Goal: Transaction & Acquisition: Download file/media

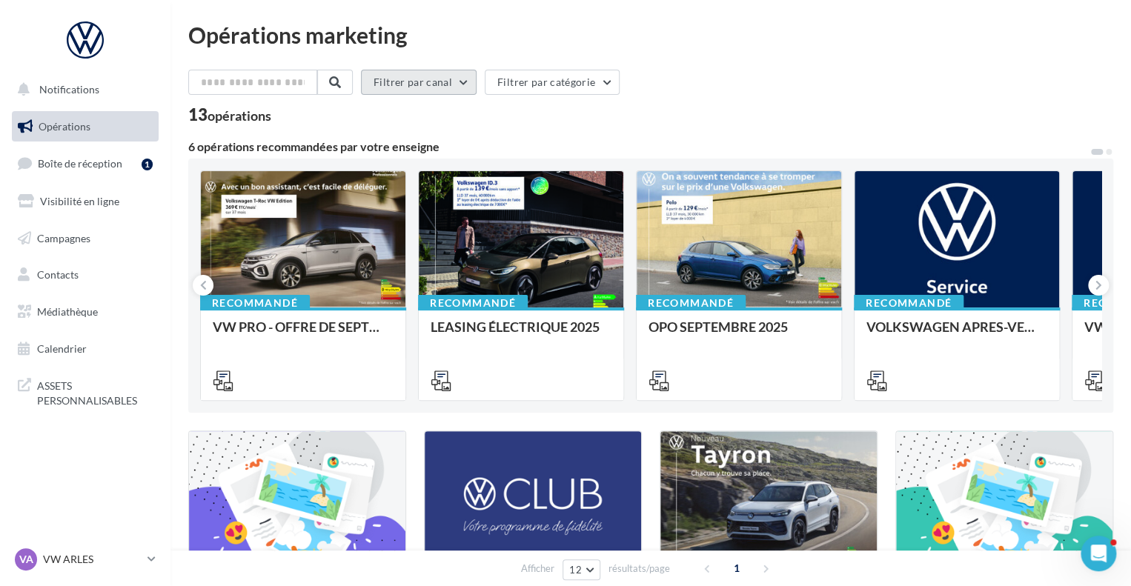
click at [413, 90] on button "Filtrer par canal" at bounding box center [419, 82] width 116 height 25
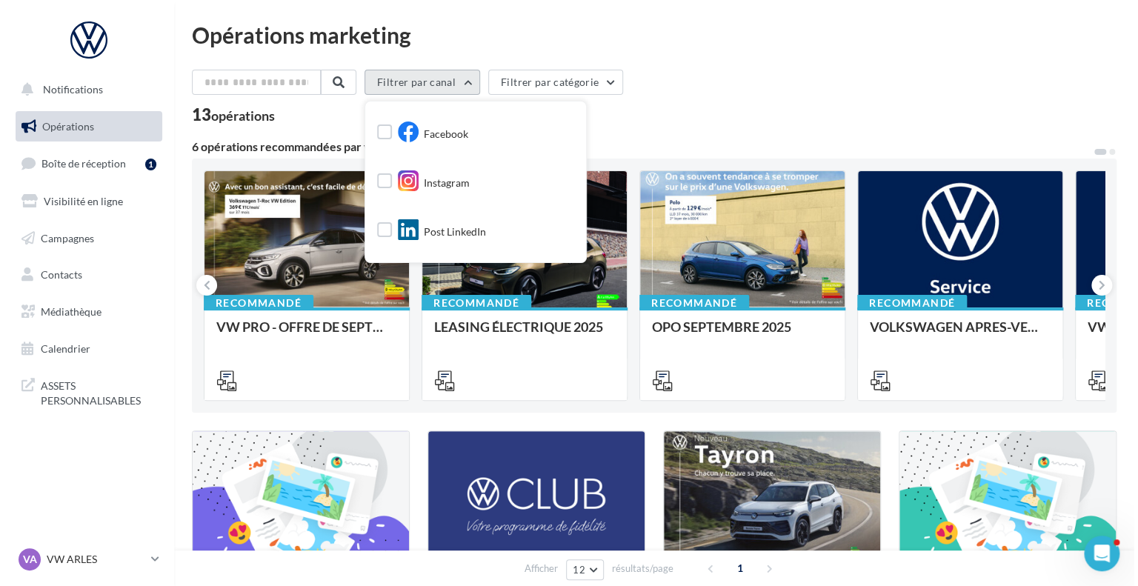
scroll to position [86, 0]
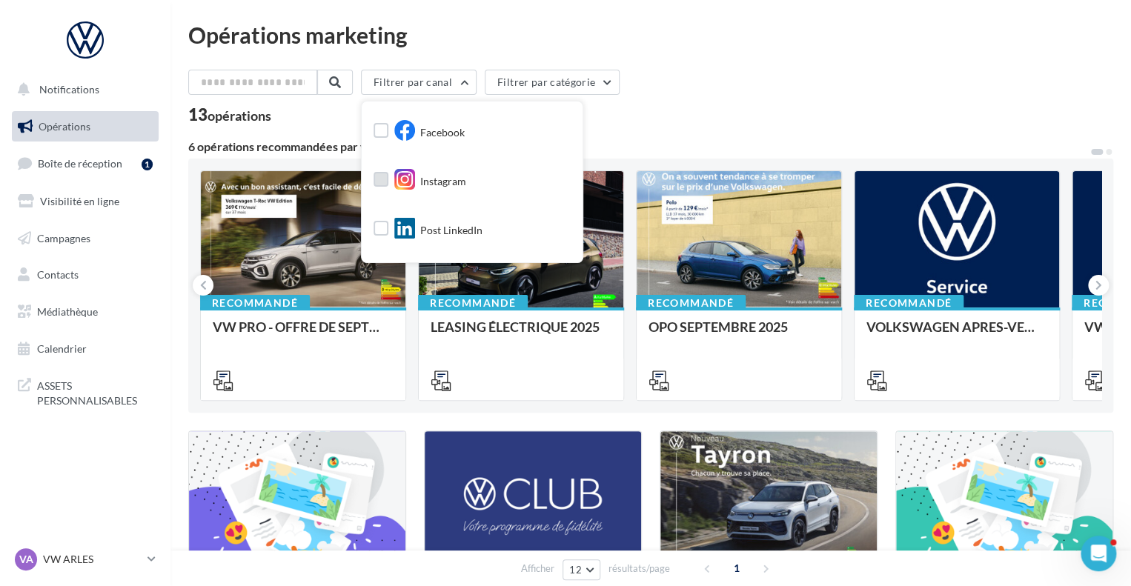
click at [406, 179] on icon at bounding box center [404, 179] width 21 height 21
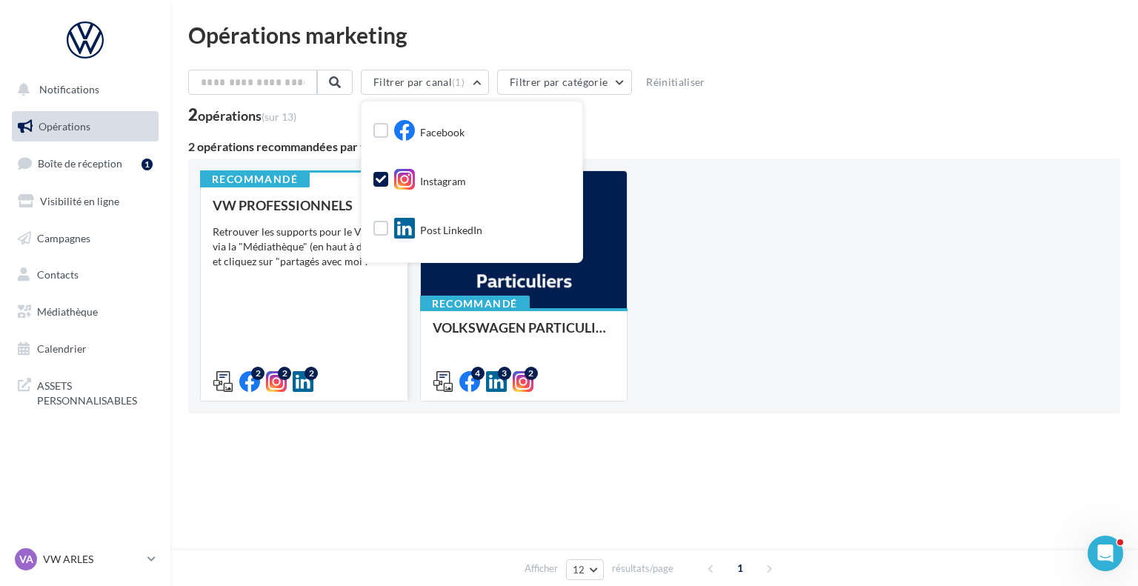
click at [329, 296] on div "VW PROFESSIONNELS Retrouver les supports pour le VW Pro via la "Médiathèque" (e…" at bounding box center [304, 293] width 183 height 190
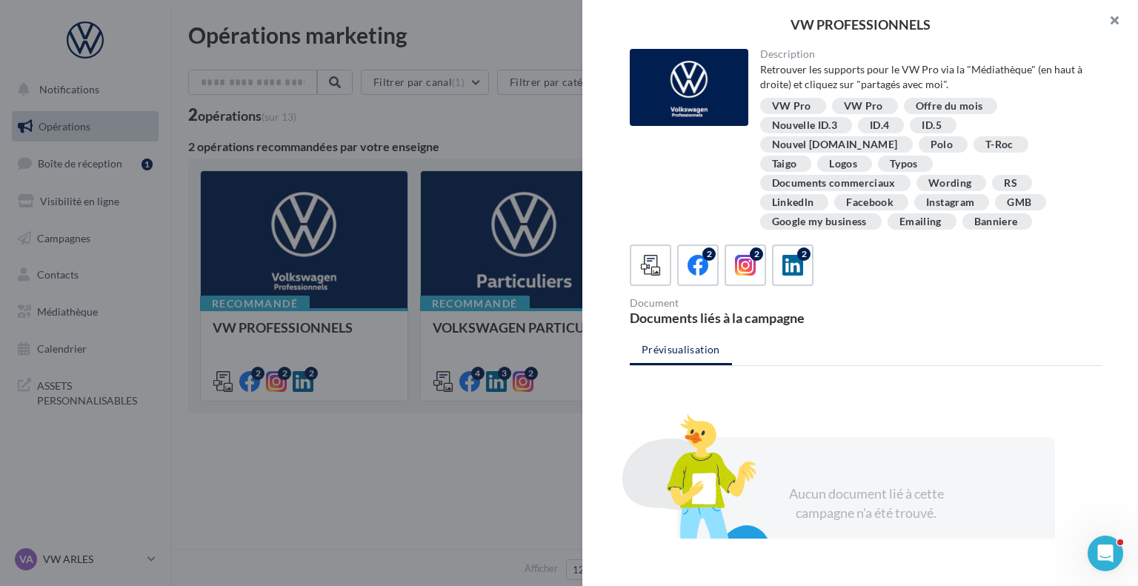
click at [1127, 21] on button "button" at bounding box center [1108, 22] width 59 height 44
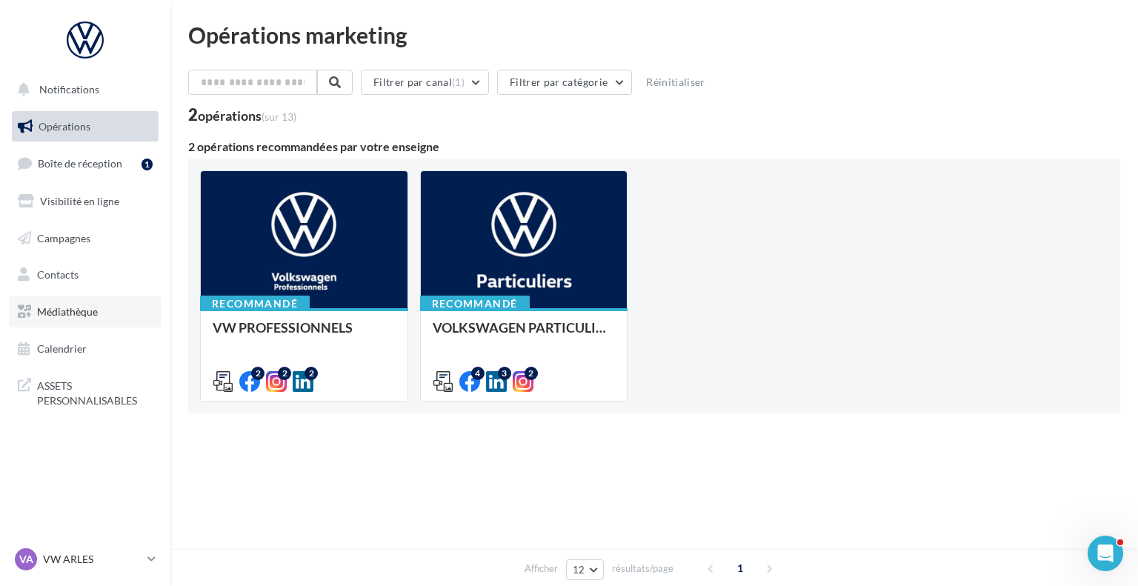
click at [58, 321] on link "Médiathèque" at bounding box center [85, 311] width 153 height 31
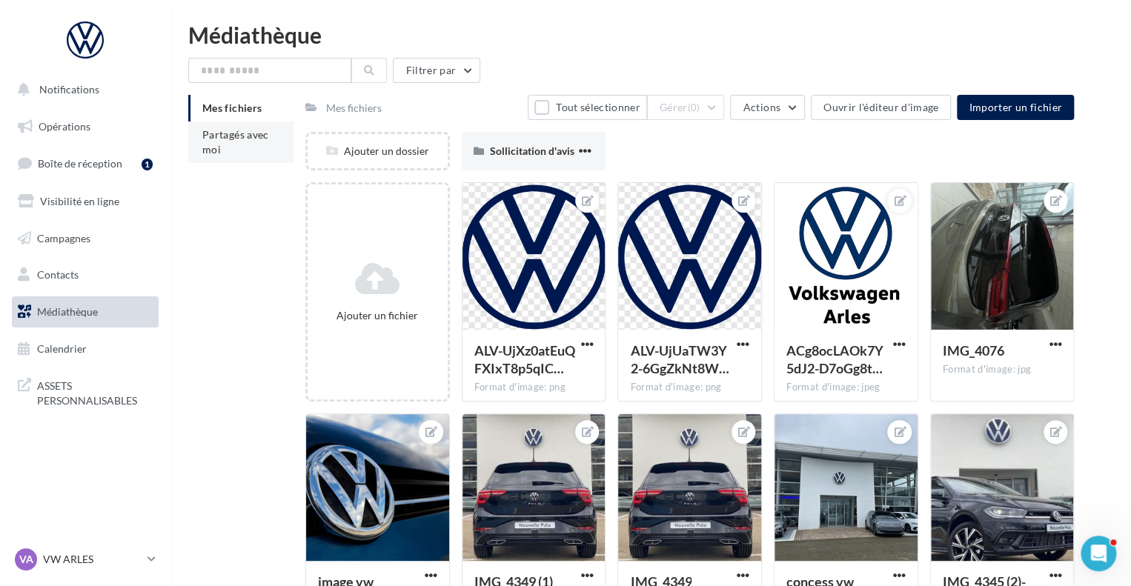
click at [216, 160] on li "Partagés avec moi" at bounding box center [240, 141] width 105 height 41
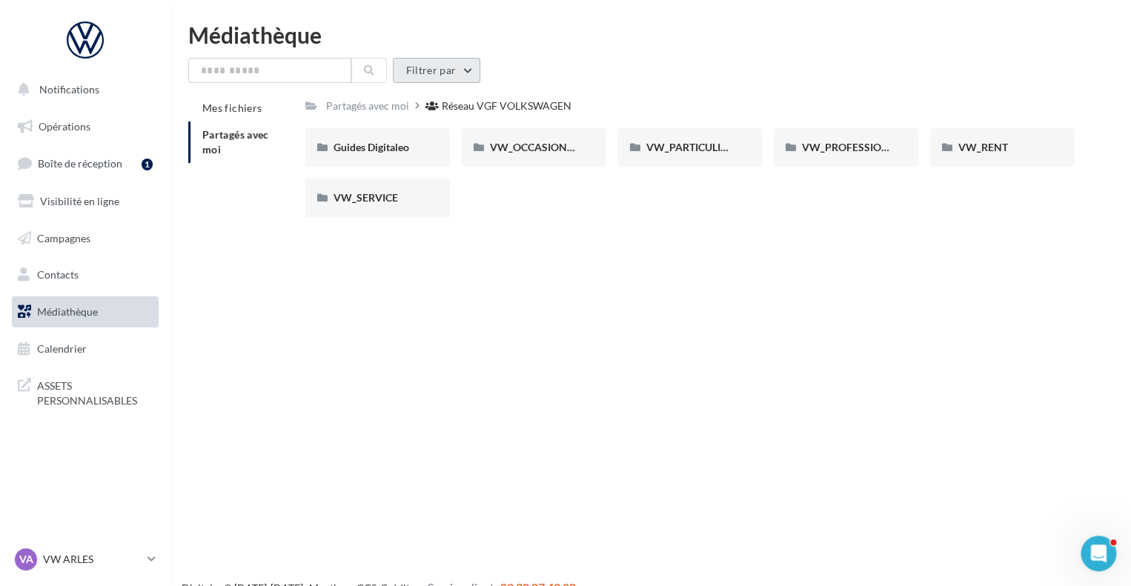
click at [438, 79] on button "Filtrer par" at bounding box center [436, 70] width 87 height 25
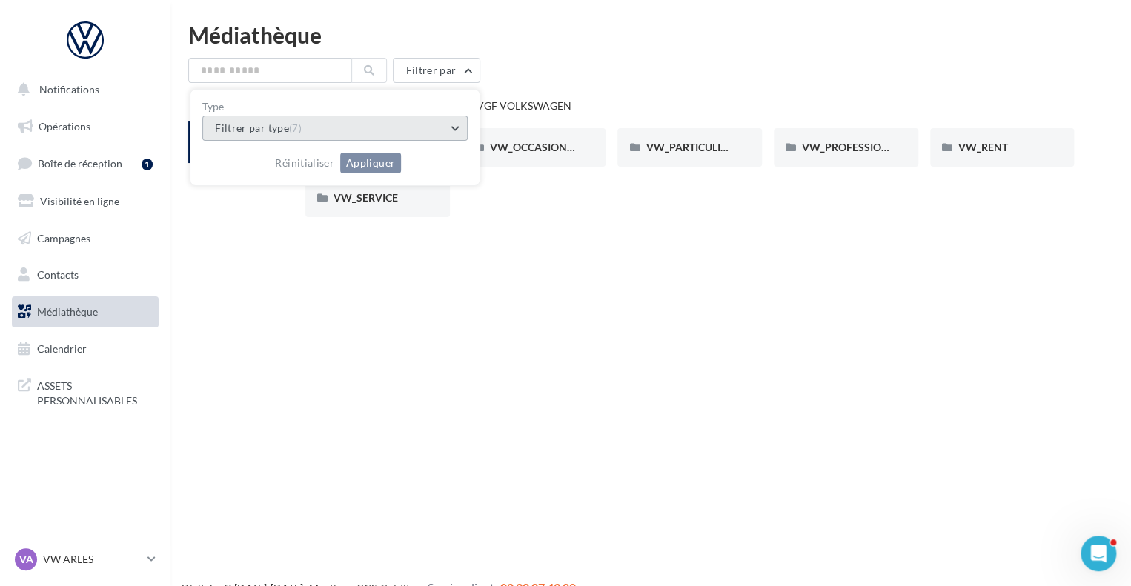
click at [367, 124] on button "Filtrer par type (7)" at bounding box center [334, 128] width 265 height 25
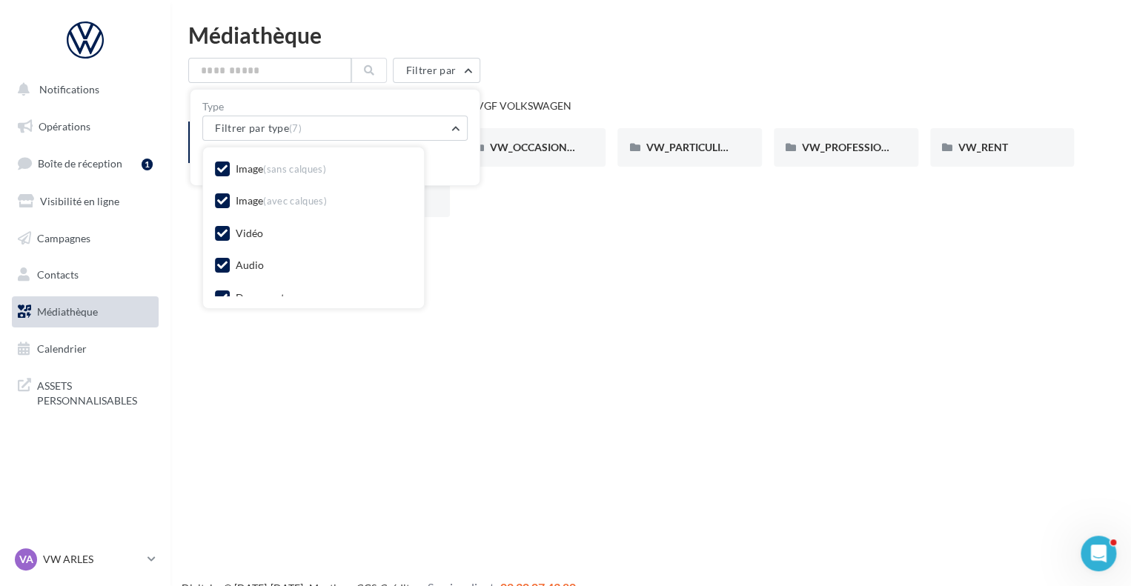
click at [219, 198] on icon at bounding box center [222, 201] width 10 height 10
click at [219, 198] on label at bounding box center [222, 200] width 15 height 15
click at [219, 198] on icon at bounding box center [222, 201] width 10 height 10
click at [219, 198] on label at bounding box center [222, 200] width 15 height 15
click at [525, 187] on div "Guides Digitaleo Guides Digitaleo VW_OCCASIONS_GARANTIES VW_OCCASIONS_GARANTIES…" at bounding box center [695, 178] width 780 height 101
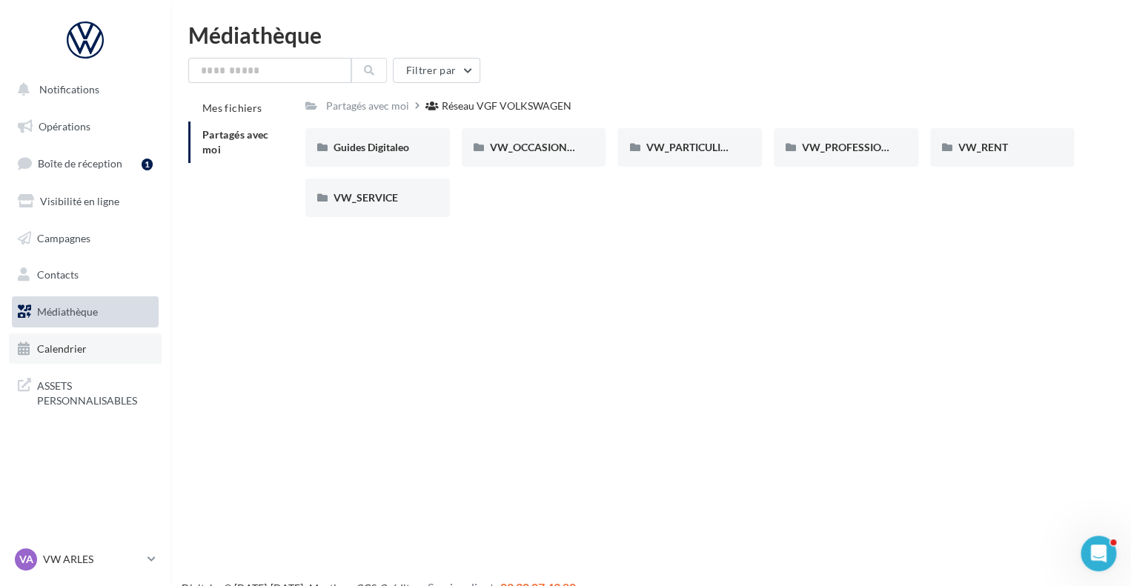
click at [92, 356] on link "Calendrier" at bounding box center [85, 348] width 153 height 31
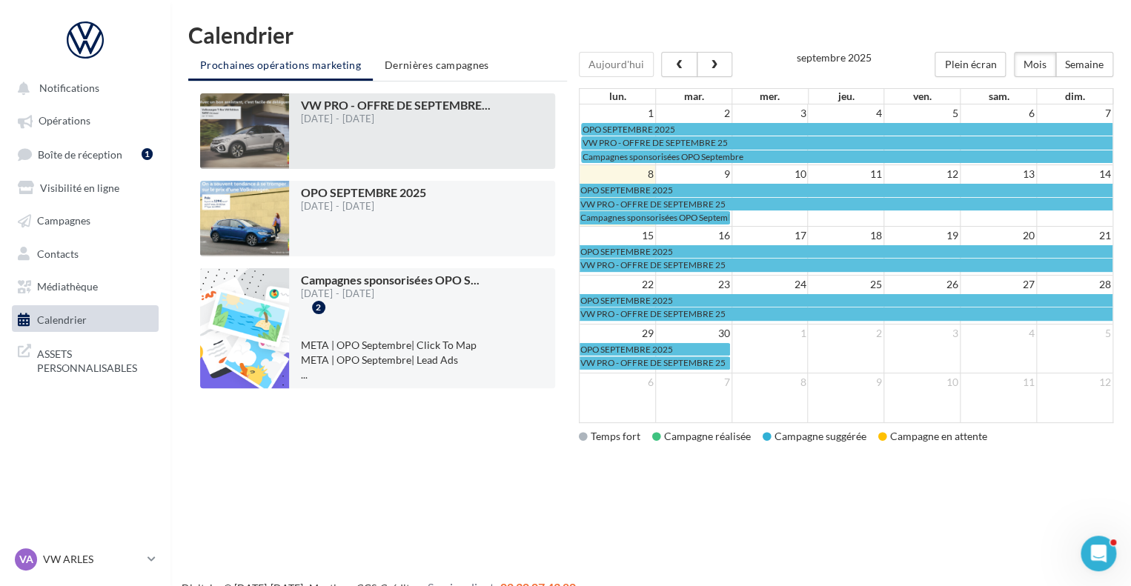
click at [264, 135] on div at bounding box center [244, 131] width 89 height 76
click at [385, 103] on span "VW PRO - OFFRE DE SEPTEMBRE ..." at bounding box center [396, 105] width 190 height 14
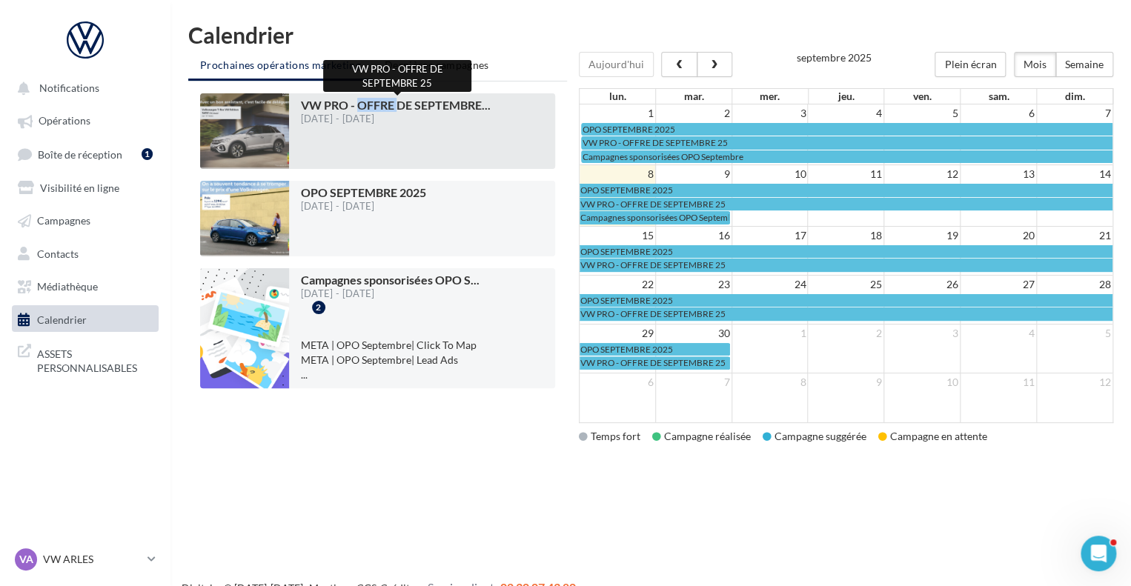
click at [385, 103] on span "VW PRO - OFFRE DE SEPTEMBRE ..." at bounding box center [396, 105] width 190 height 14
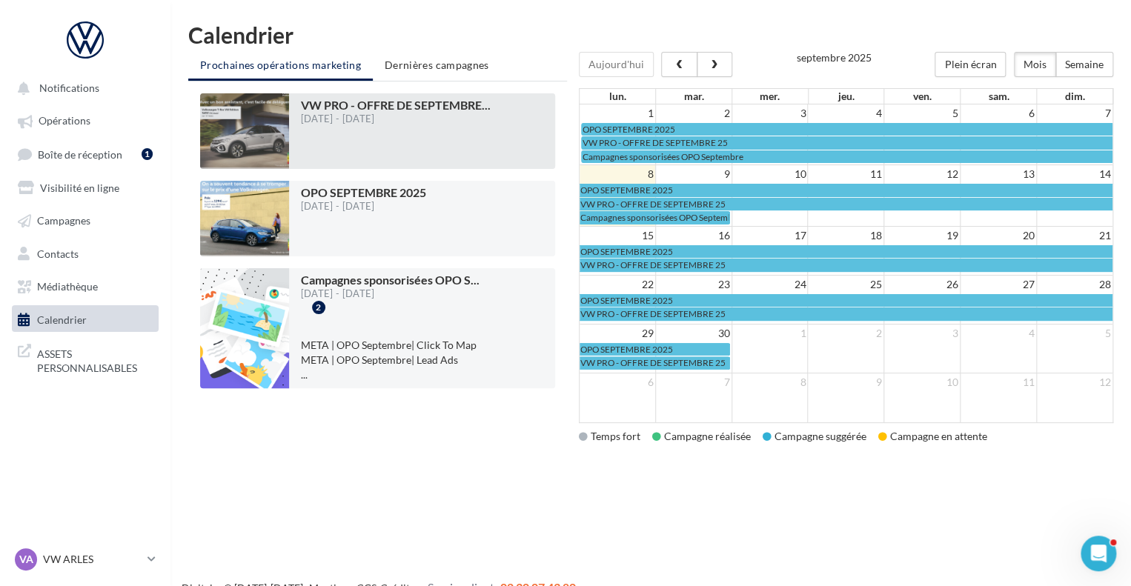
click at [413, 130] on div at bounding box center [396, 146] width 190 height 33
click at [225, 125] on div at bounding box center [244, 131] width 89 height 76
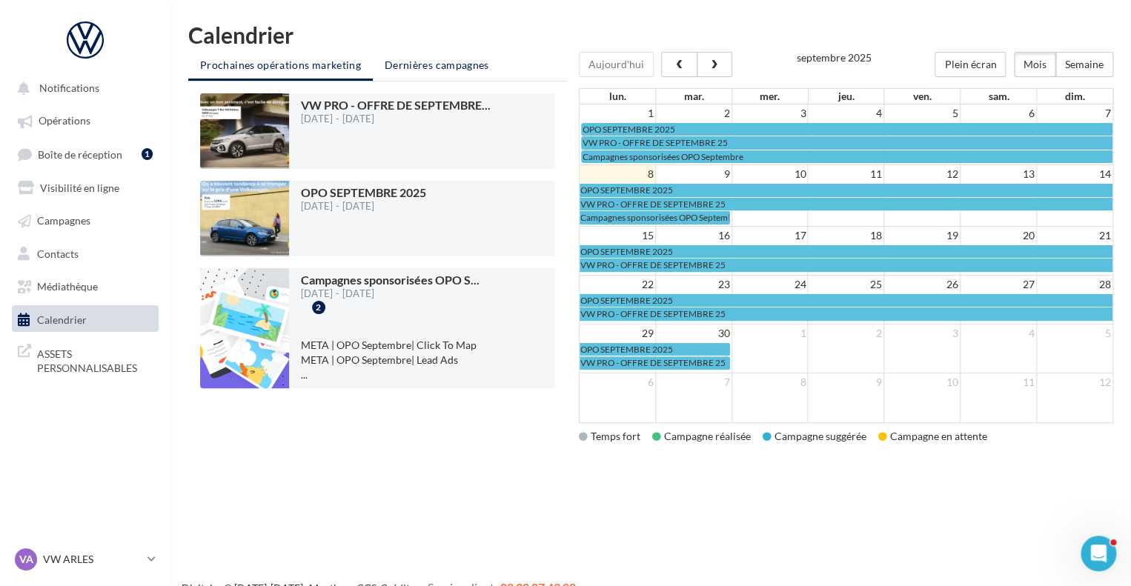
click at [448, 66] on span "Dernières campagnes" at bounding box center [436, 65] width 104 height 13
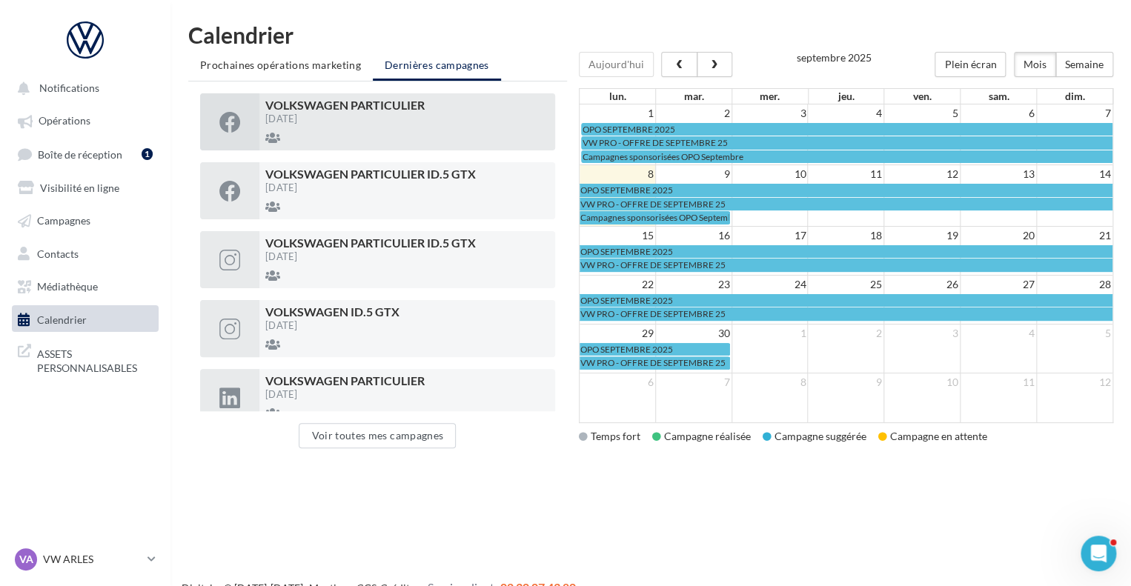
click at [419, 114] on div "26/02/2025" at bounding box center [407, 119] width 284 height 10
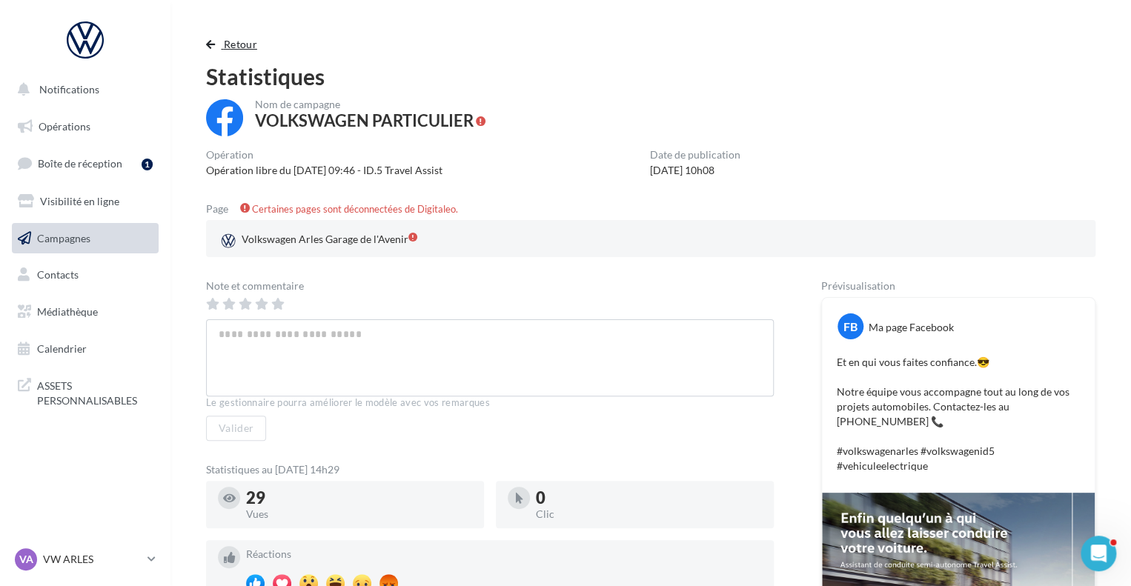
click at [206, 46] on span "button" at bounding box center [210, 44] width 9 height 10
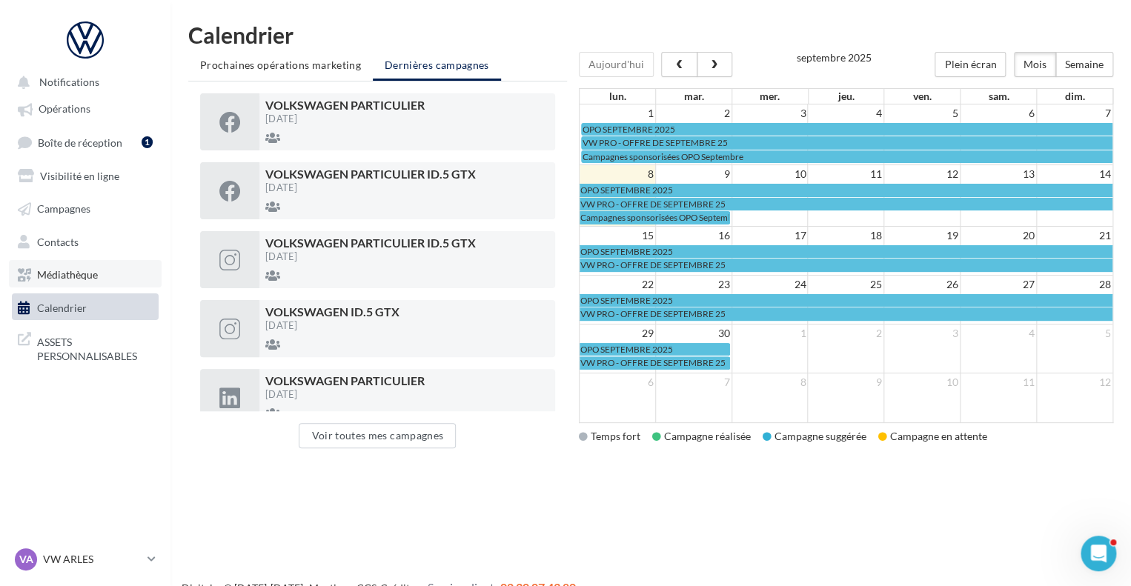
click at [107, 284] on link "Médiathèque" at bounding box center [85, 273] width 153 height 27
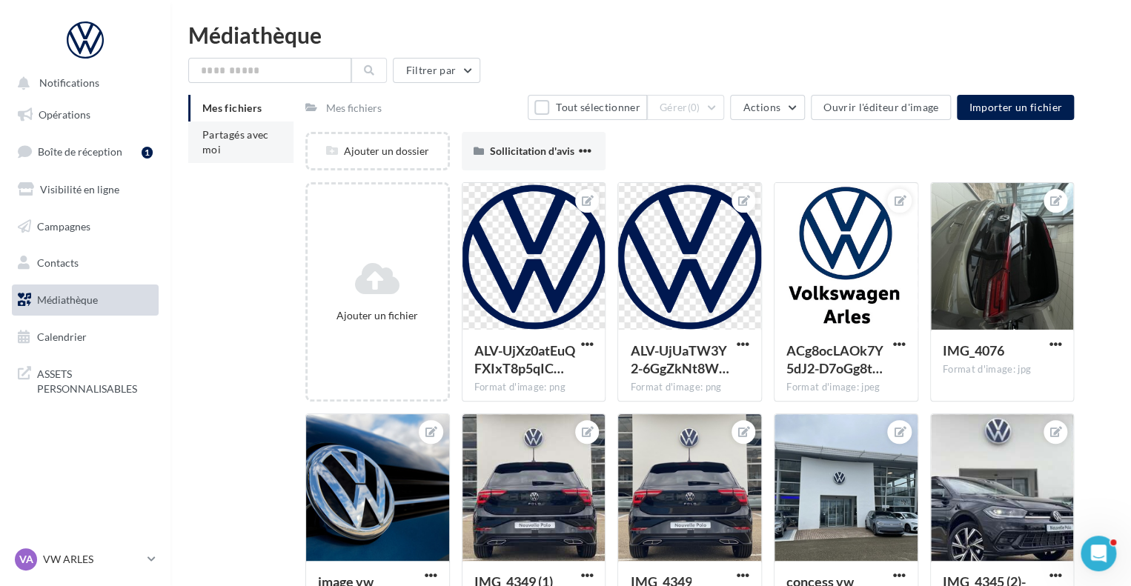
click at [231, 137] on span "Partagés avec moi" at bounding box center [235, 141] width 67 height 27
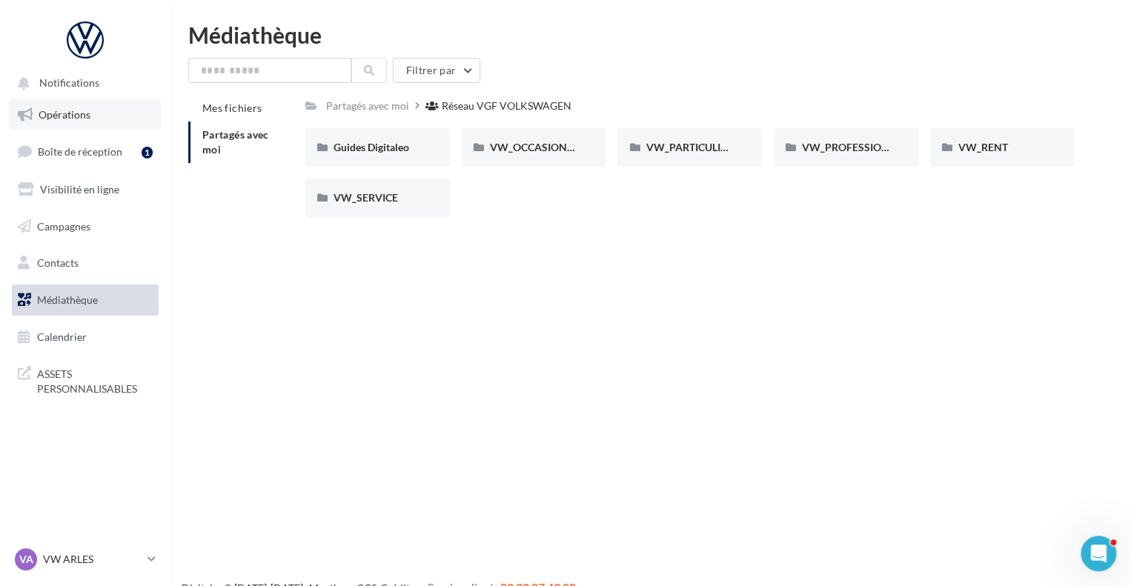
click at [119, 117] on link "Opérations" at bounding box center [85, 114] width 153 height 31
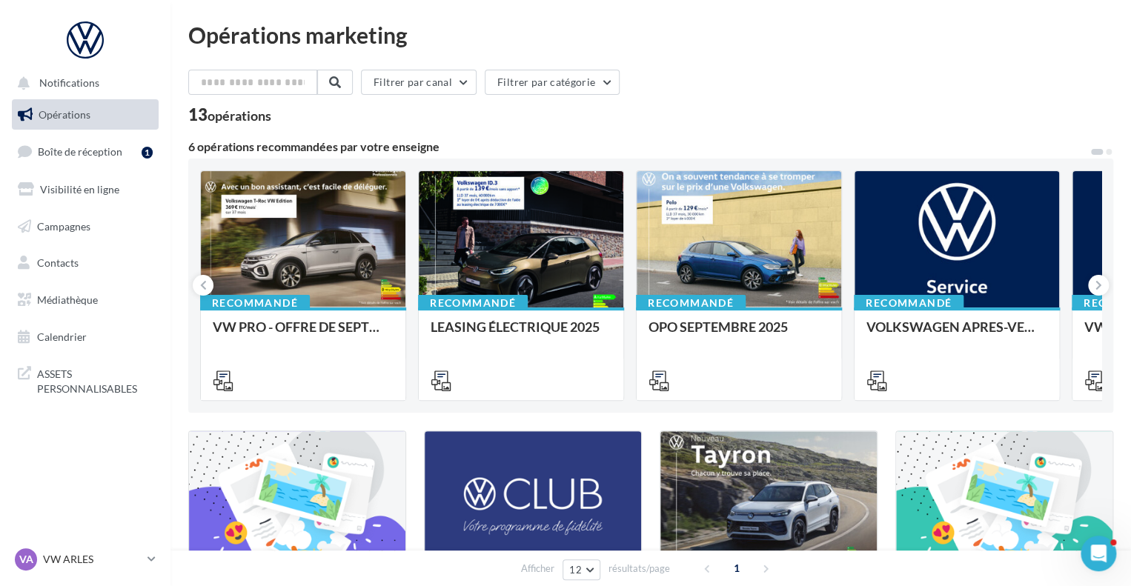
click at [331, 227] on div at bounding box center [303, 240] width 204 height 138
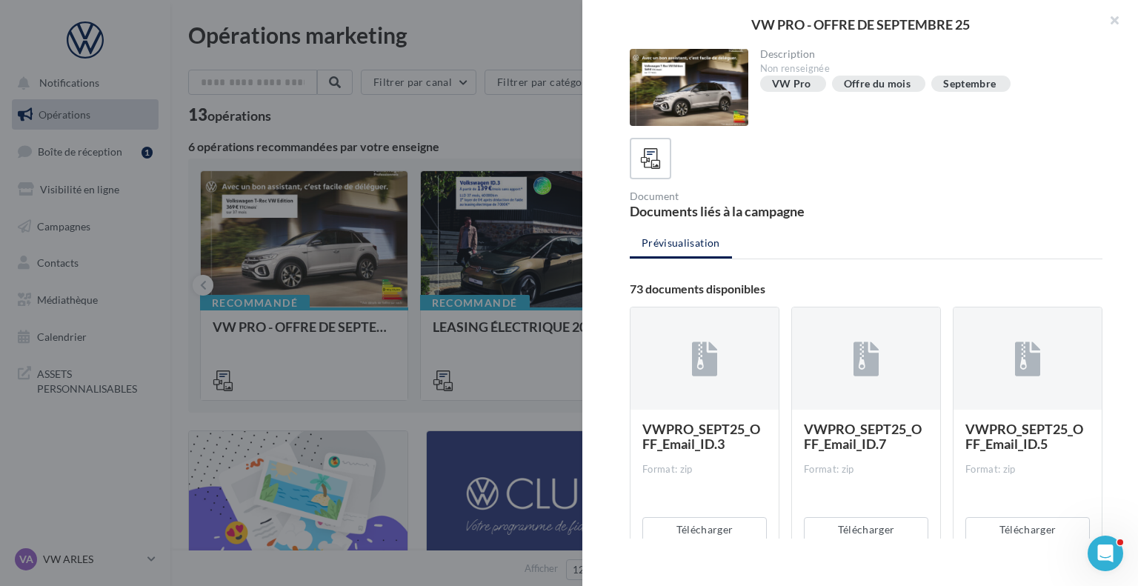
click at [679, 108] on div at bounding box center [689, 87] width 119 height 77
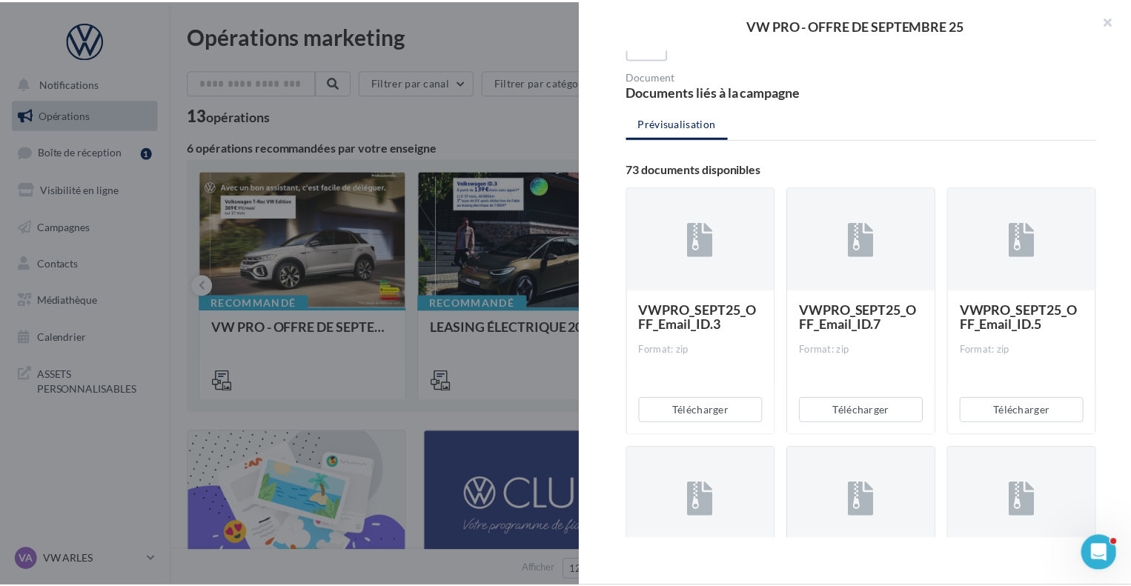
scroll to position [142, 0]
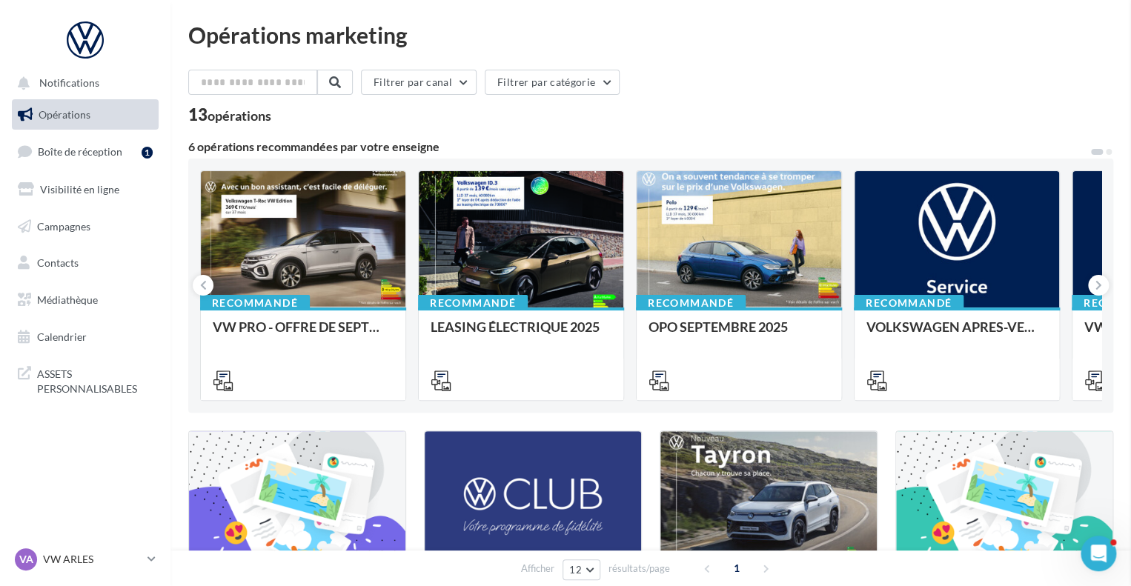
click at [143, 473] on div "Notifications Opérations Boîte de réception 1 Visibilité en ligne Campagnes Con…" at bounding box center [565, 523] width 1131 height 1047
click at [576, 83] on button "Filtrer par catégorie" at bounding box center [552, 82] width 135 height 25
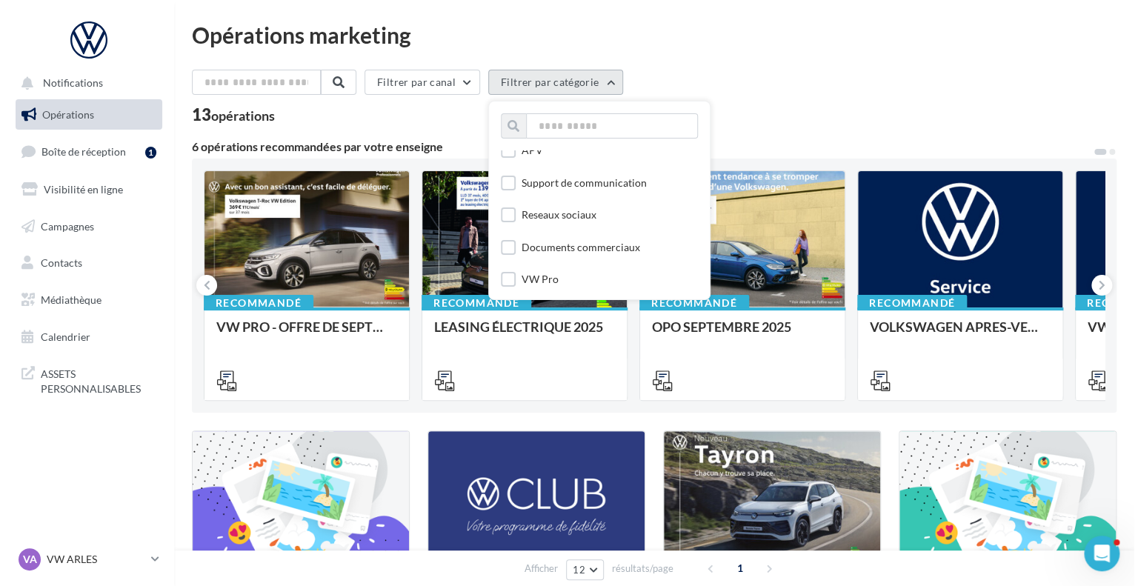
scroll to position [44, 0]
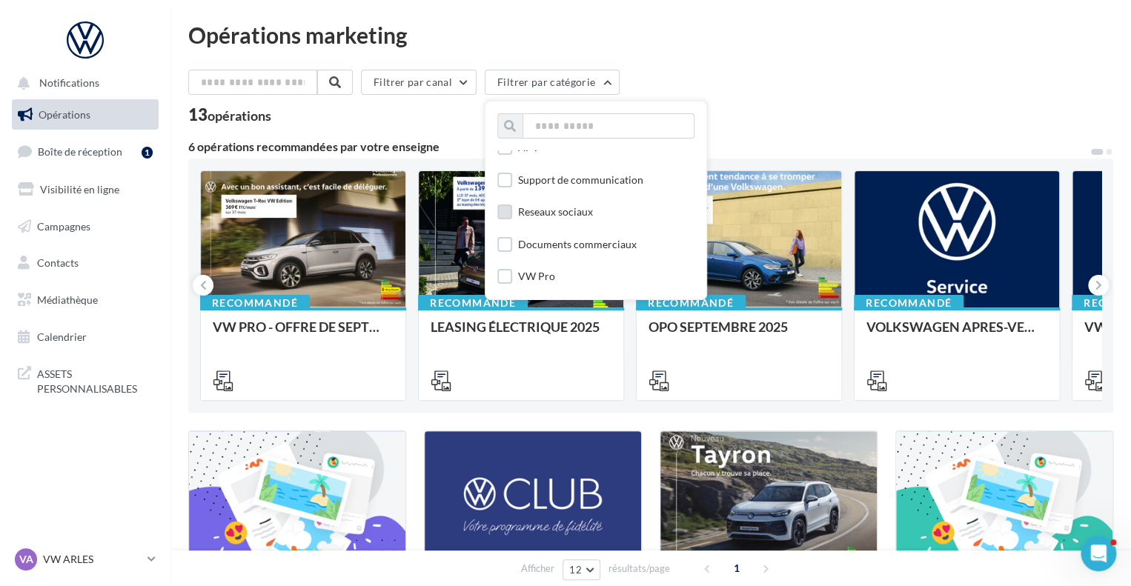
click at [576, 207] on div "Reseaux sociaux" at bounding box center [555, 211] width 75 height 15
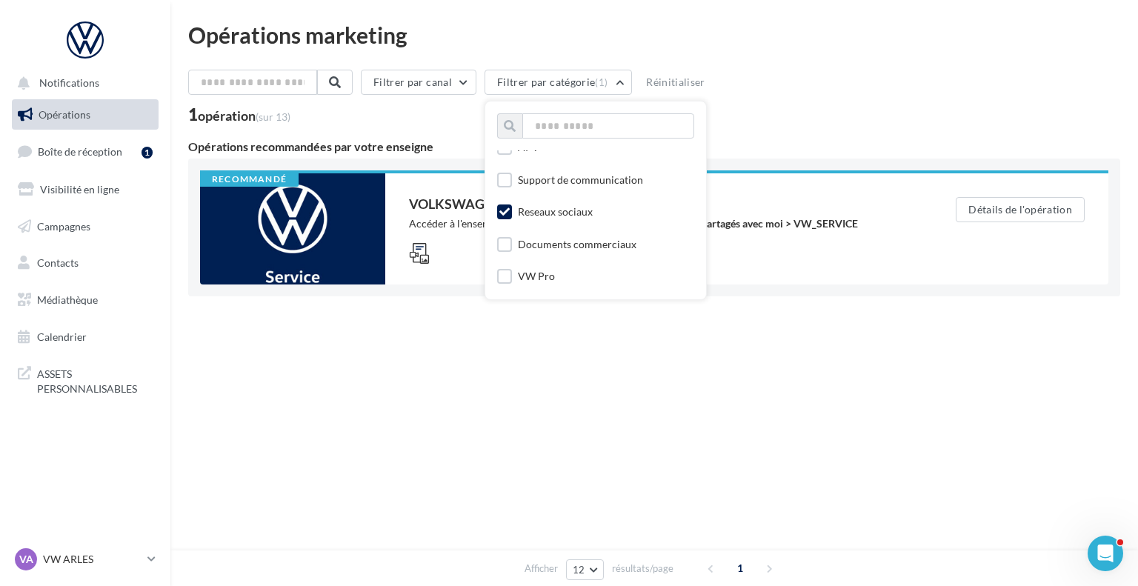
click at [559, 380] on div "Opérations marketing Filtrer par canal Filtrer par catégorie (1) Toutes les cat…" at bounding box center [654, 198] width 968 height 397
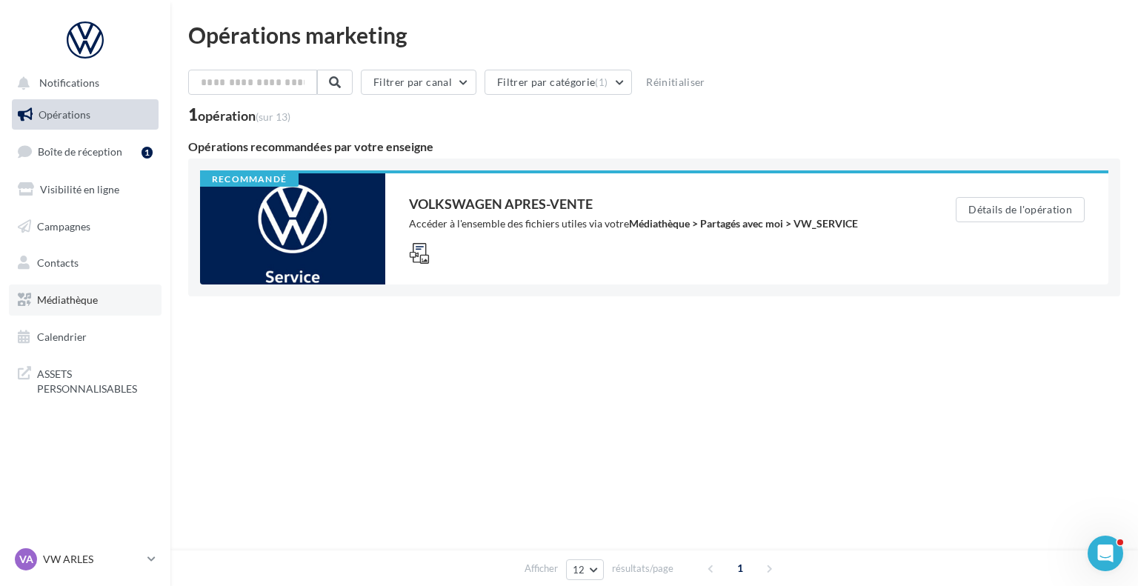
click at [59, 304] on span "Médiathèque" at bounding box center [67, 299] width 61 height 13
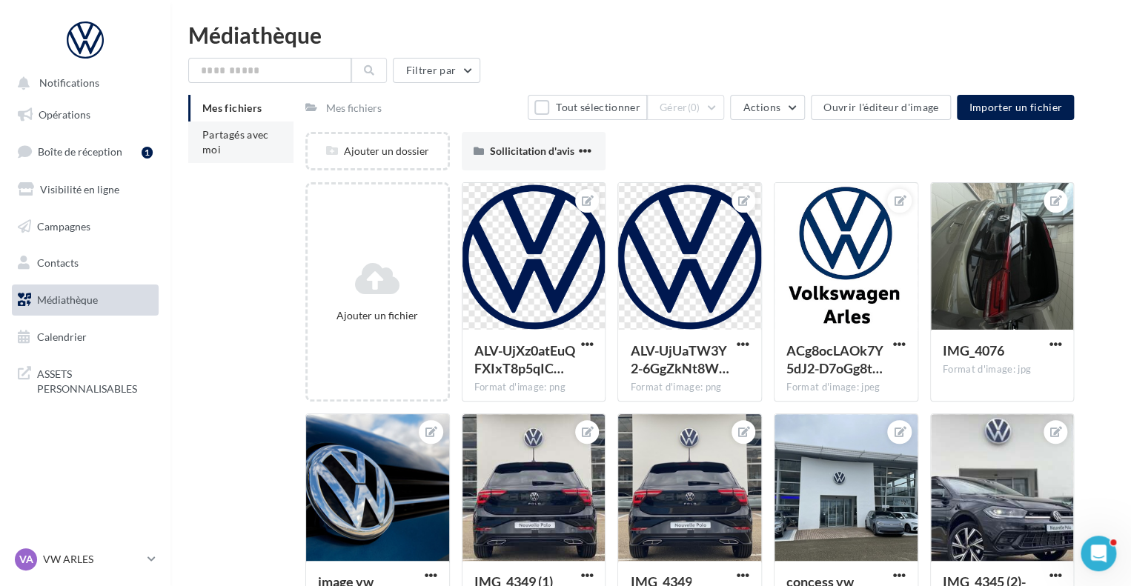
click at [237, 143] on li "Partagés avec moi" at bounding box center [240, 141] width 105 height 41
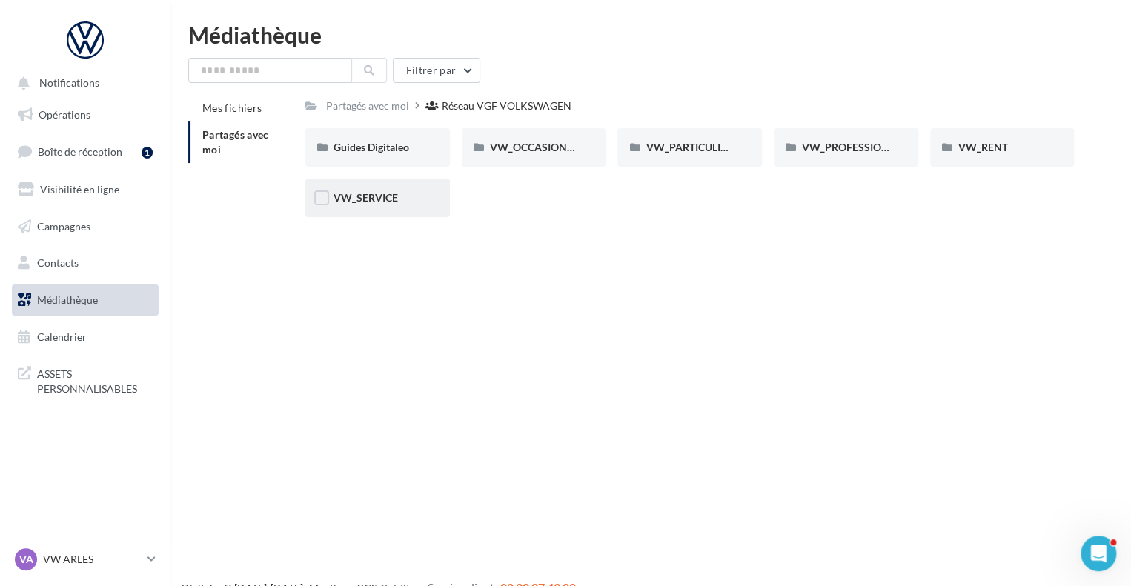
click at [378, 207] on div "VW_SERVICE" at bounding box center [377, 198] width 144 height 39
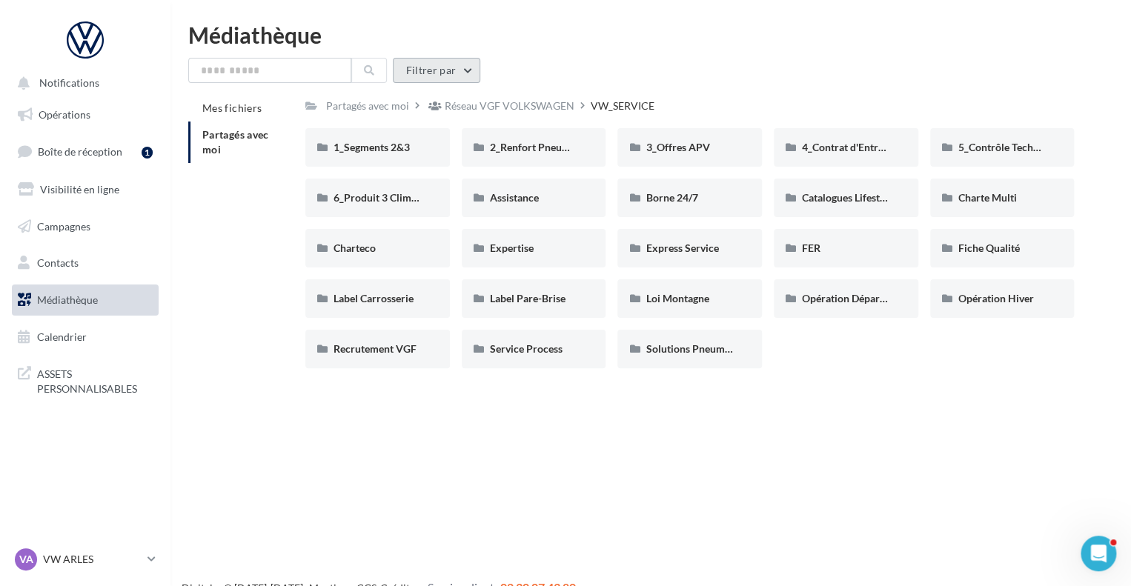
click at [435, 64] on button "Filtrer par" at bounding box center [436, 70] width 87 height 25
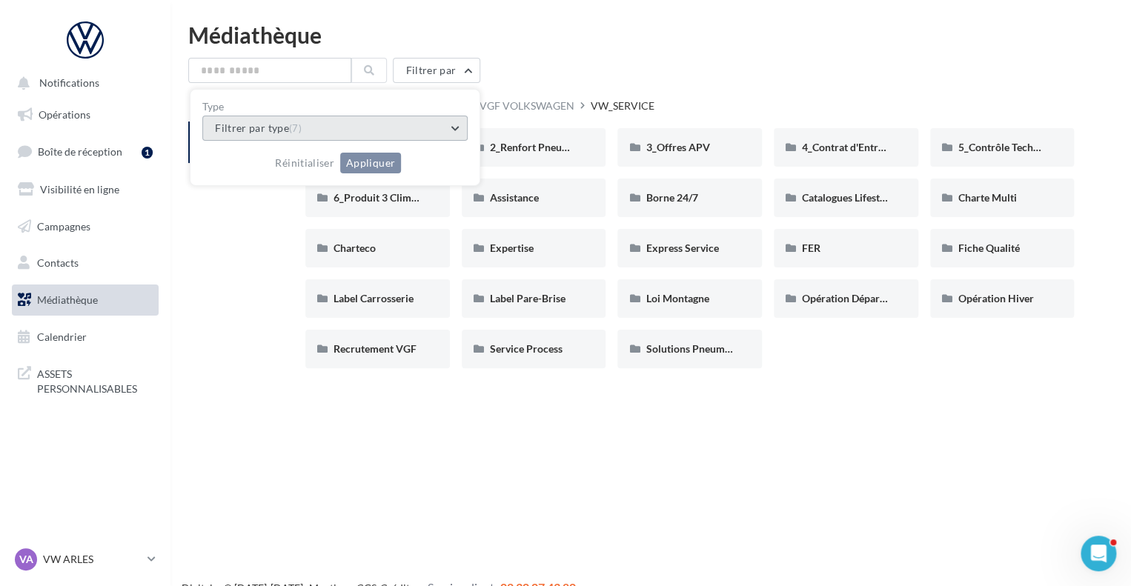
click at [433, 126] on button "Filtrer par type (7)" at bounding box center [334, 128] width 265 height 25
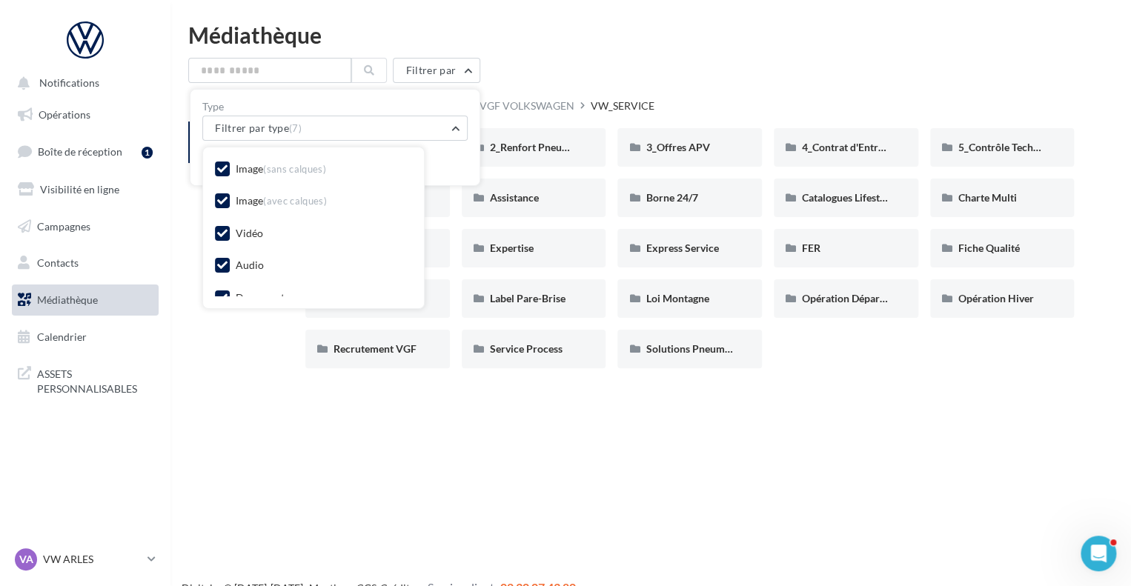
click at [219, 199] on icon at bounding box center [222, 201] width 10 height 10
click at [216, 226] on label at bounding box center [222, 233] width 15 height 15
click at [219, 263] on icon at bounding box center [222, 265] width 10 height 10
click at [219, 263] on div at bounding box center [222, 254] width 15 height 19
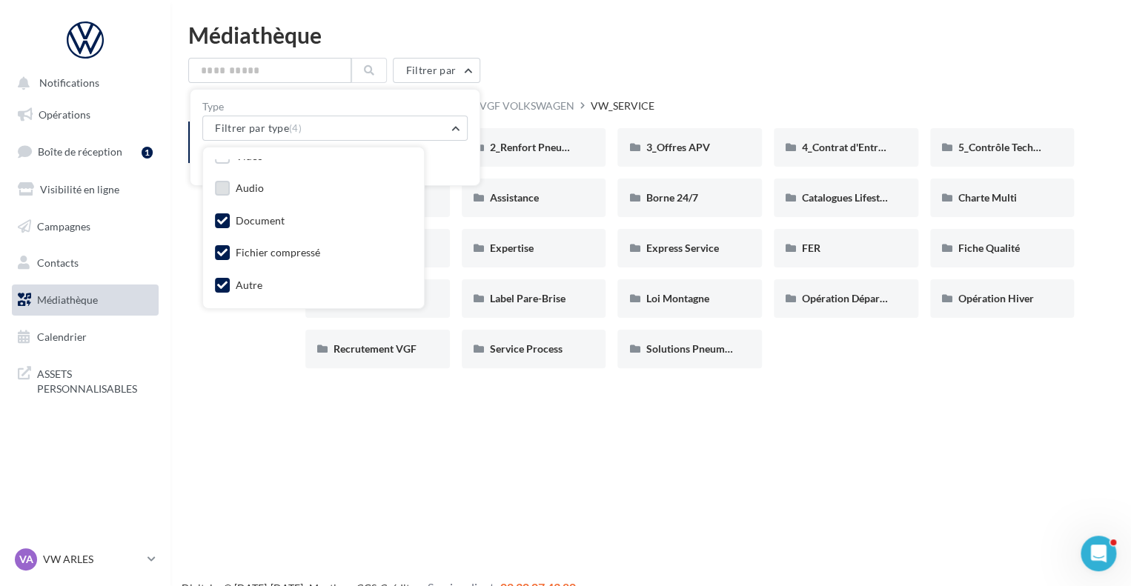
click at [217, 250] on icon at bounding box center [222, 252] width 10 height 10
click at [217, 219] on icon at bounding box center [222, 221] width 10 height 10
click at [216, 273] on div "Image (sans calques) Image (avec calques) Vidéo Audio Document Fichier compress…" at bounding box center [313, 189] width 197 height 214
click at [216, 279] on label at bounding box center [222, 285] width 15 height 15
click at [218, 328] on div "Mes fichiers Partagés avec moi Partagés avec moi Réseau VGF VOLKSWAGEN VW_SERVI…" at bounding box center [656, 237] width 936 height 285
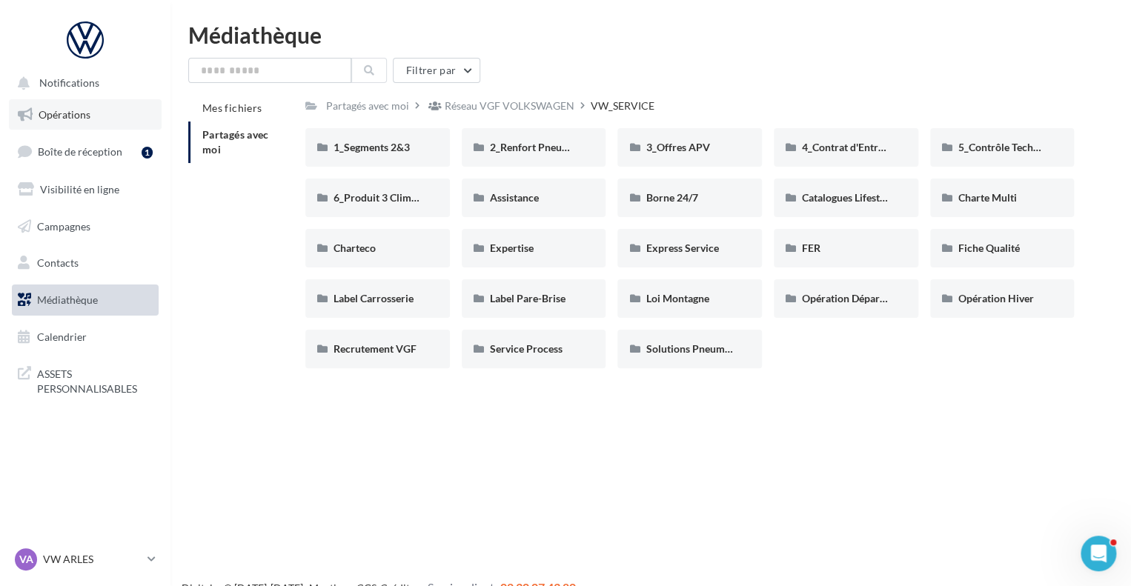
click at [115, 127] on link "Opérations" at bounding box center [85, 114] width 153 height 31
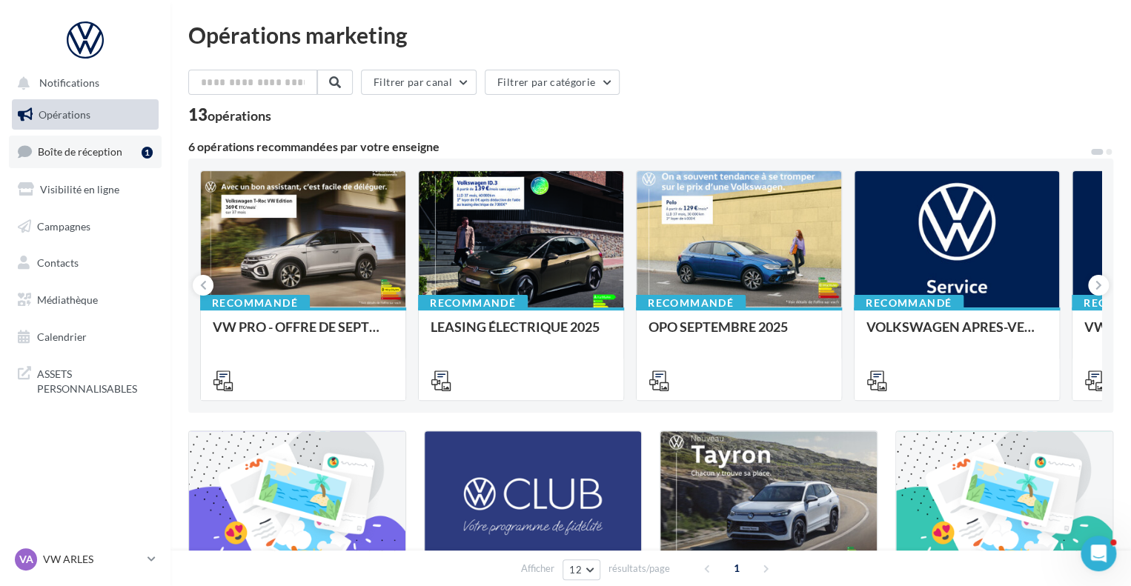
click at [99, 145] on span "Boîte de réception" at bounding box center [80, 151] width 84 height 13
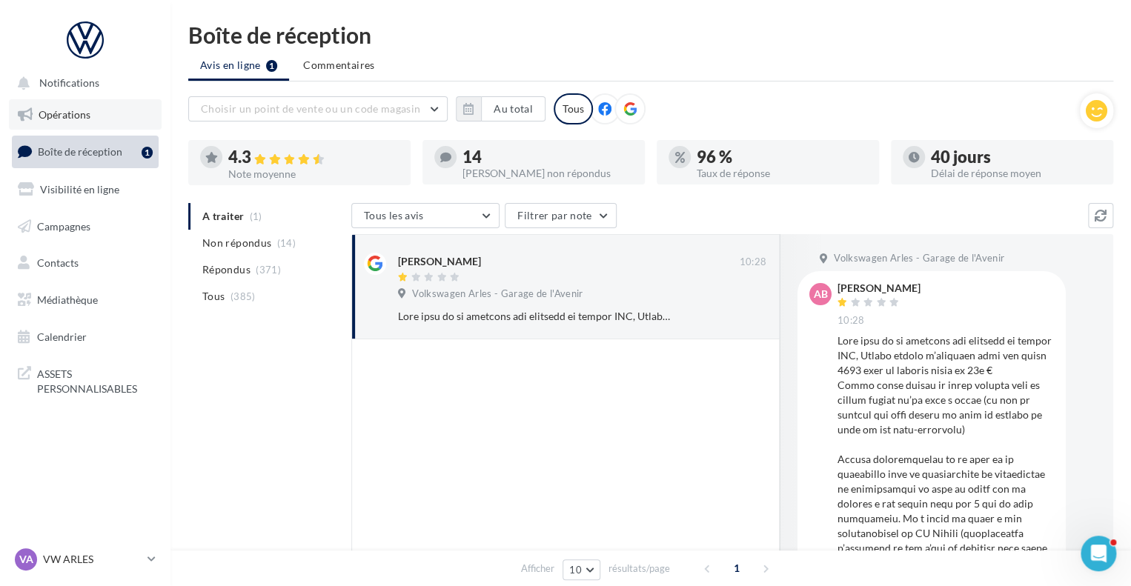
click at [98, 124] on link "Opérations" at bounding box center [85, 114] width 153 height 31
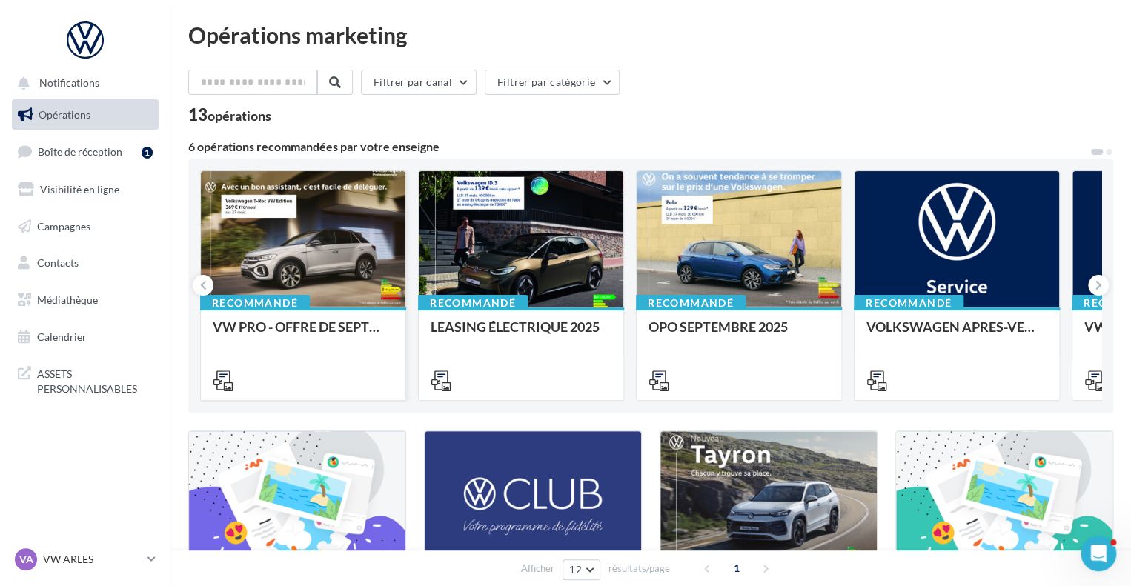
click at [341, 249] on div at bounding box center [303, 240] width 204 height 138
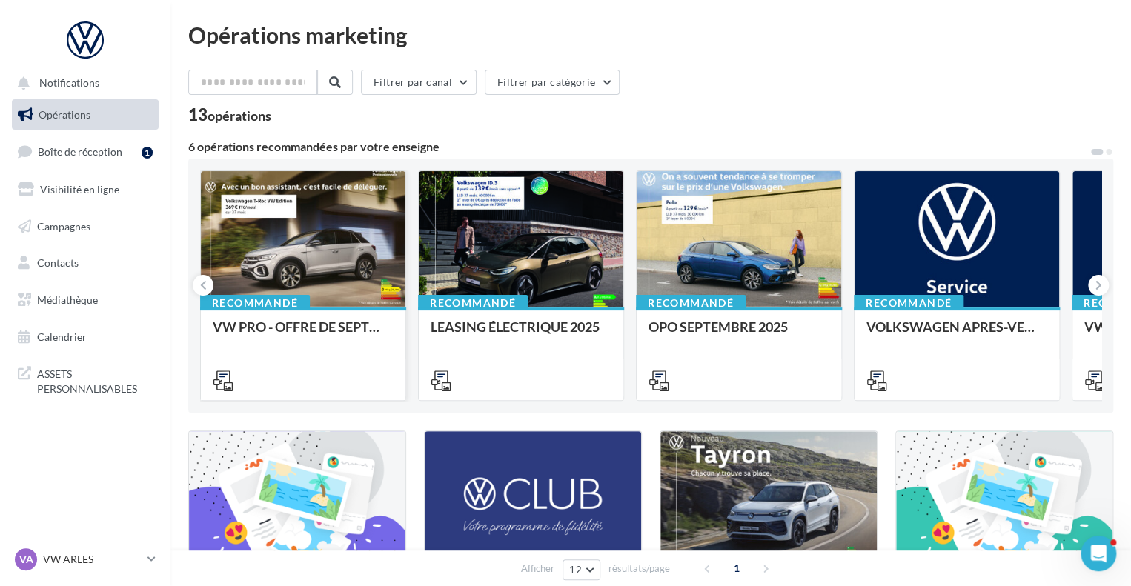
click at [359, 260] on div at bounding box center [303, 240] width 204 height 138
click at [471, 93] on button "Filtrer par canal" at bounding box center [419, 82] width 116 height 25
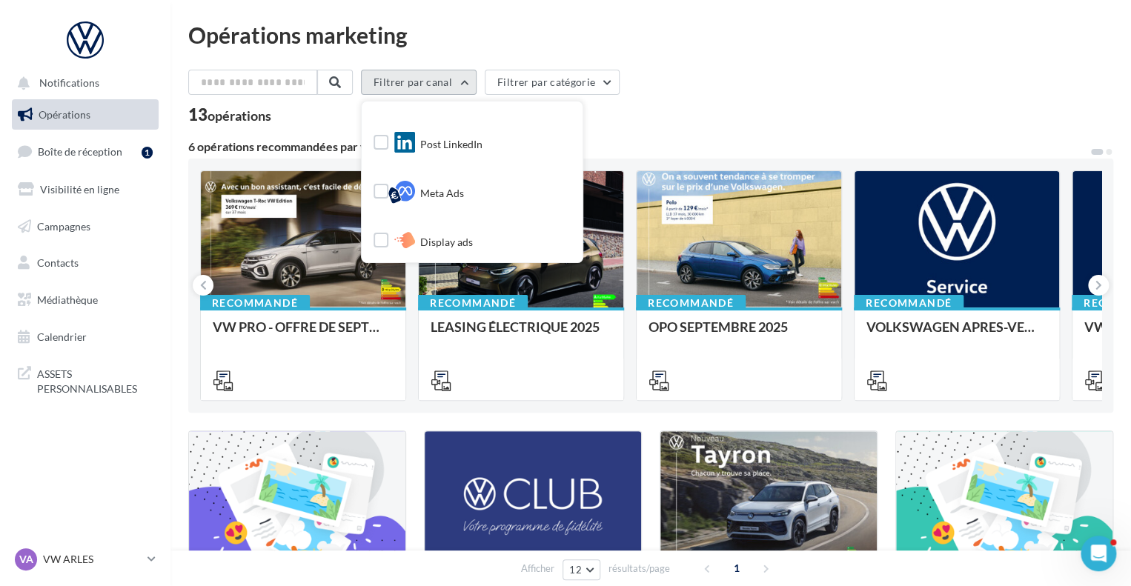
scroll to position [178, 0]
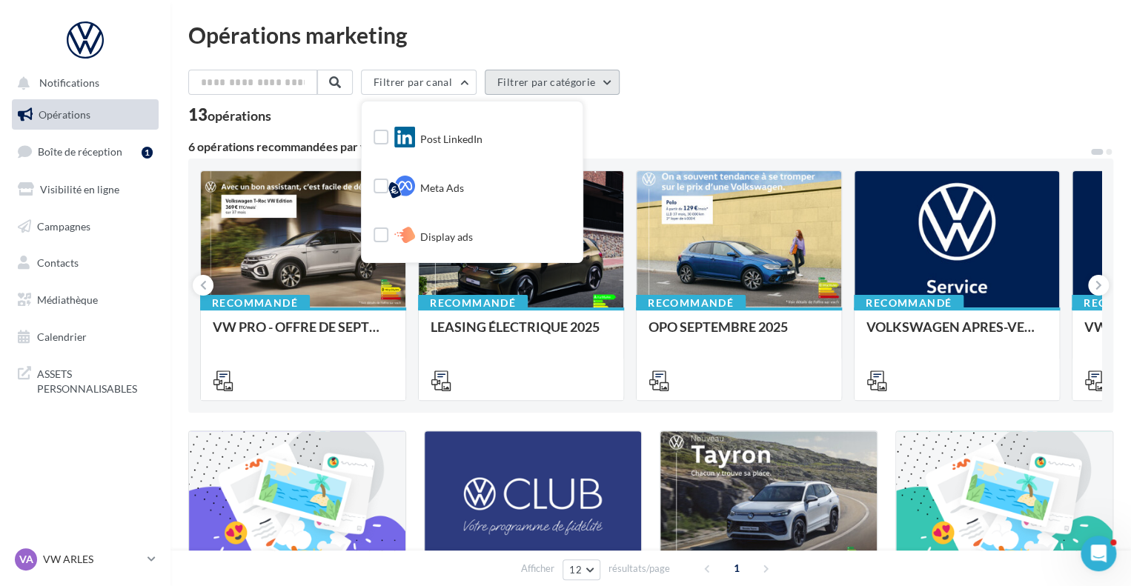
click at [575, 81] on button "Filtrer par catégorie" at bounding box center [552, 82] width 135 height 25
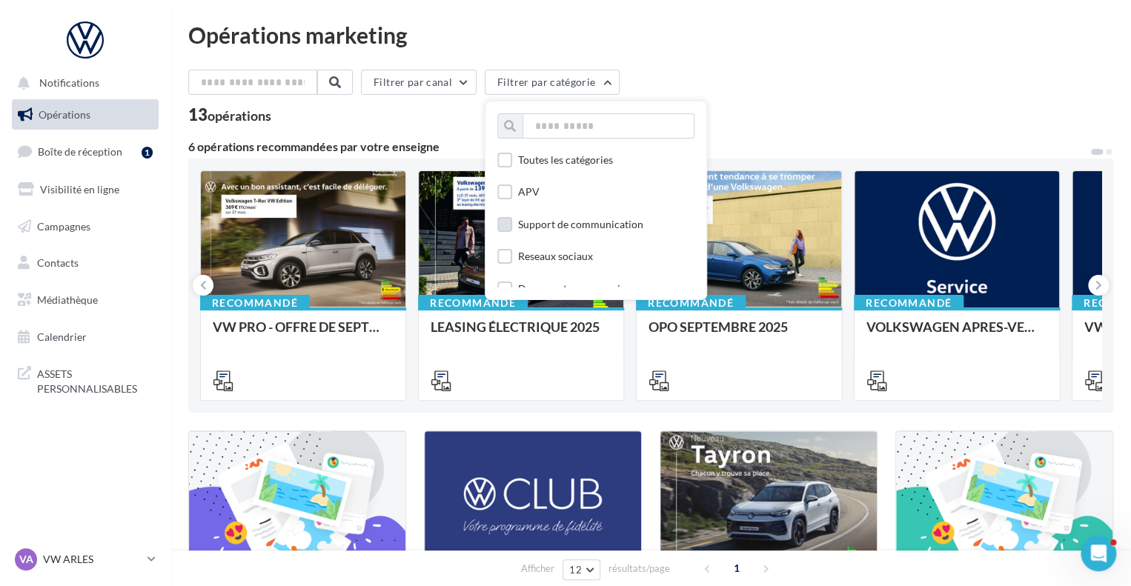
click at [576, 227] on div "Support de communication" at bounding box center [580, 224] width 125 height 15
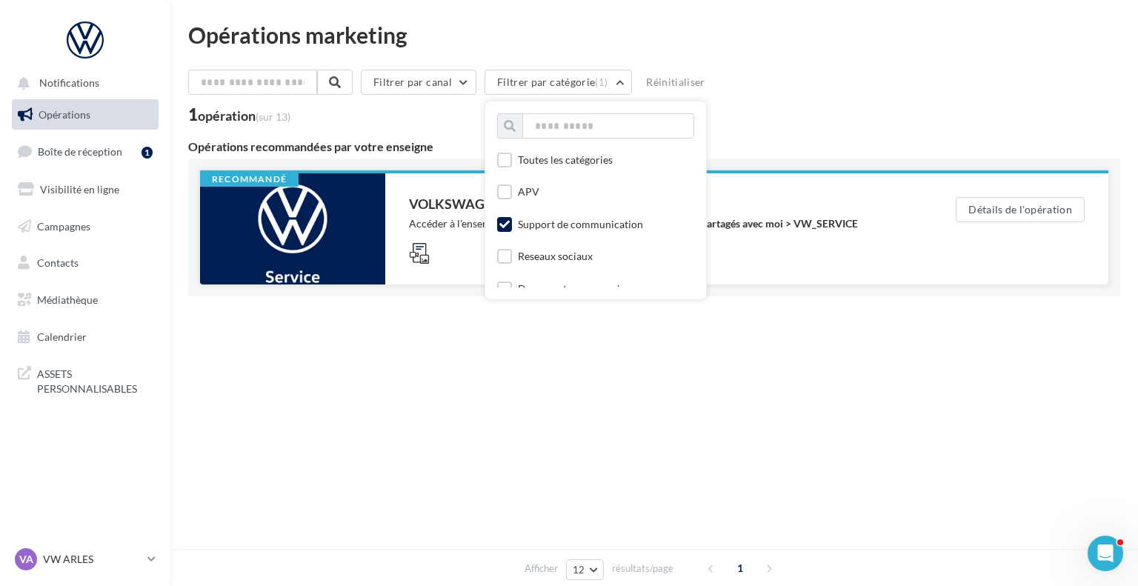
click at [334, 261] on div at bounding box center [292, 228] width 185 height 111
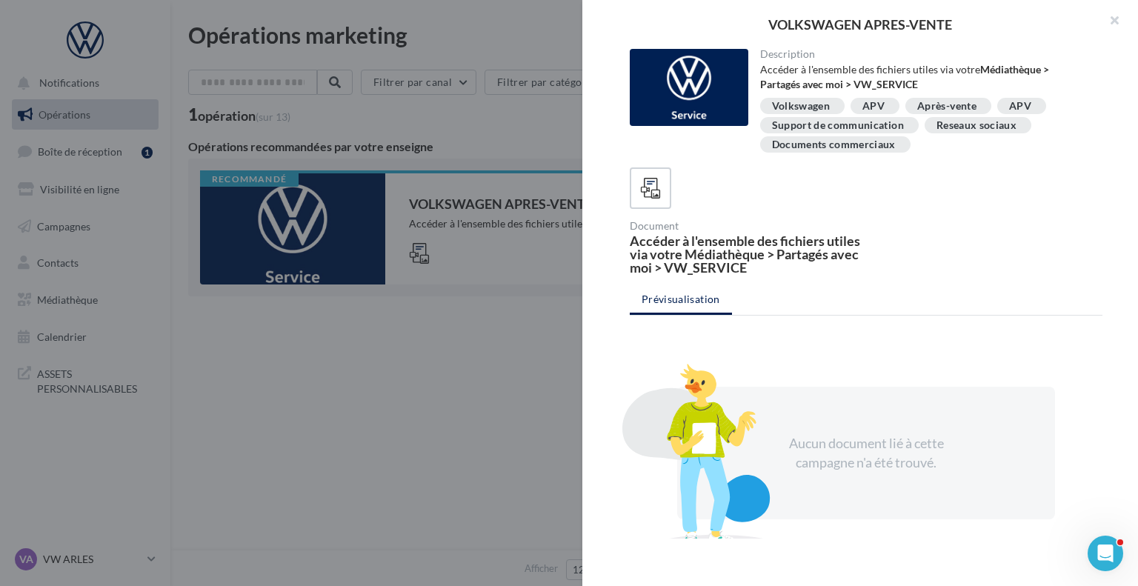
click at [714, 271] on div "Accéder à l'ensemble des fichiers utiles via votre Médiathèque > Partagés avec …" at bounding box center [745, 254] width 230 height 40
click at [359, 402] on div at bounding box center [569, 293] width 1138 height 586
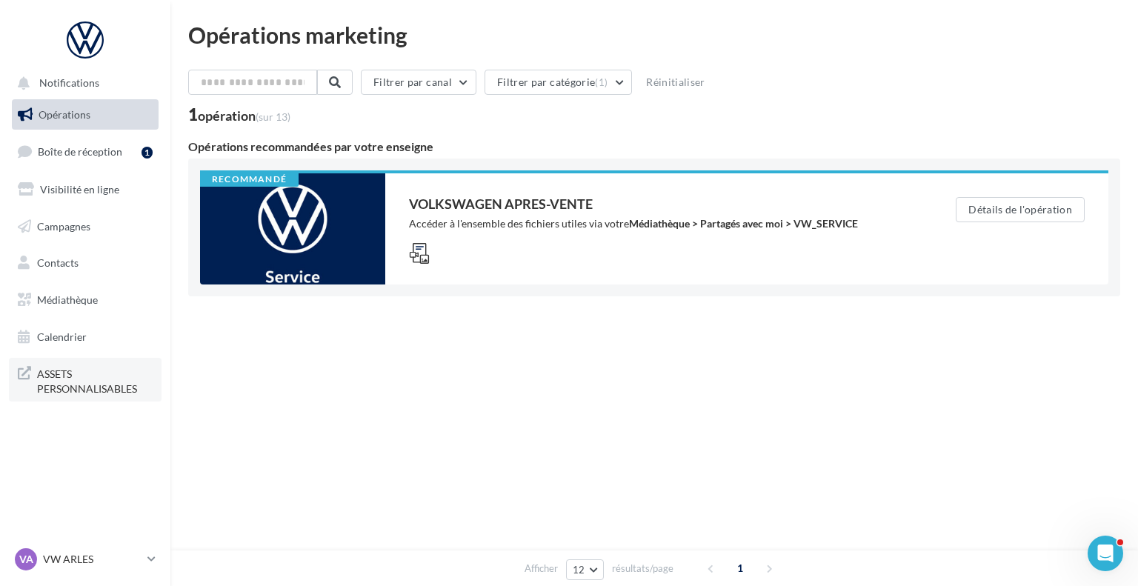
click at [92, 376] on span "ASSETS PERSONNALISABLES" at bounding box center [95, 380] width 116 height 32
click at [544, 82] on button "Filtrer par catégorie (1)" at bounding box center [558, 82] width 147 height 25
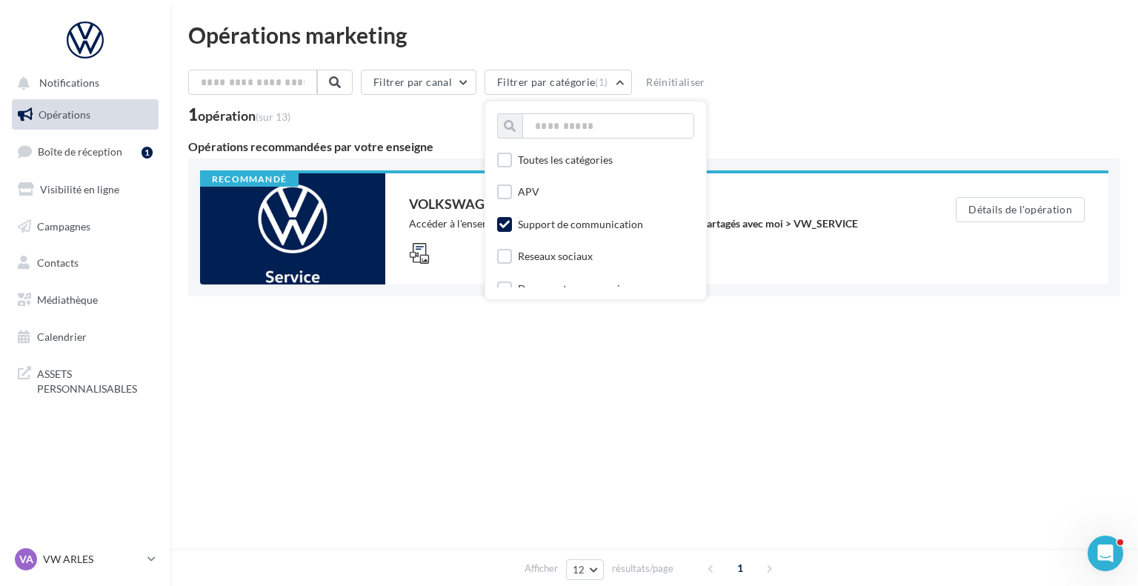
click at [529, 222] on div "Support de communication" at bounding box center [580, 224] width 125 height 15
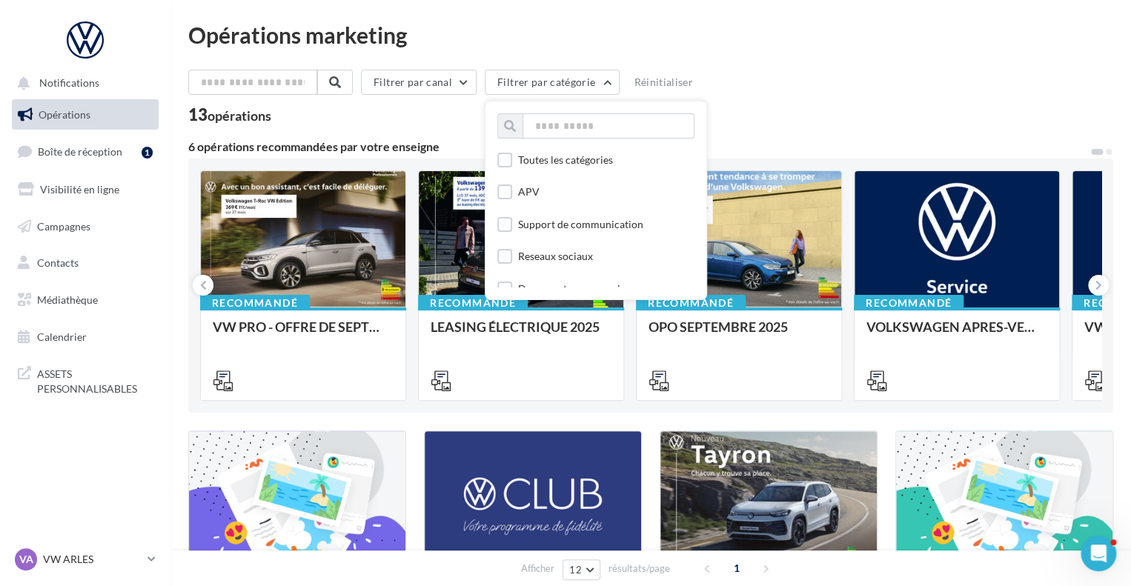
click at [393, 123] on div "13 opérations" at bounding box center [650, 116] width 925 height 19
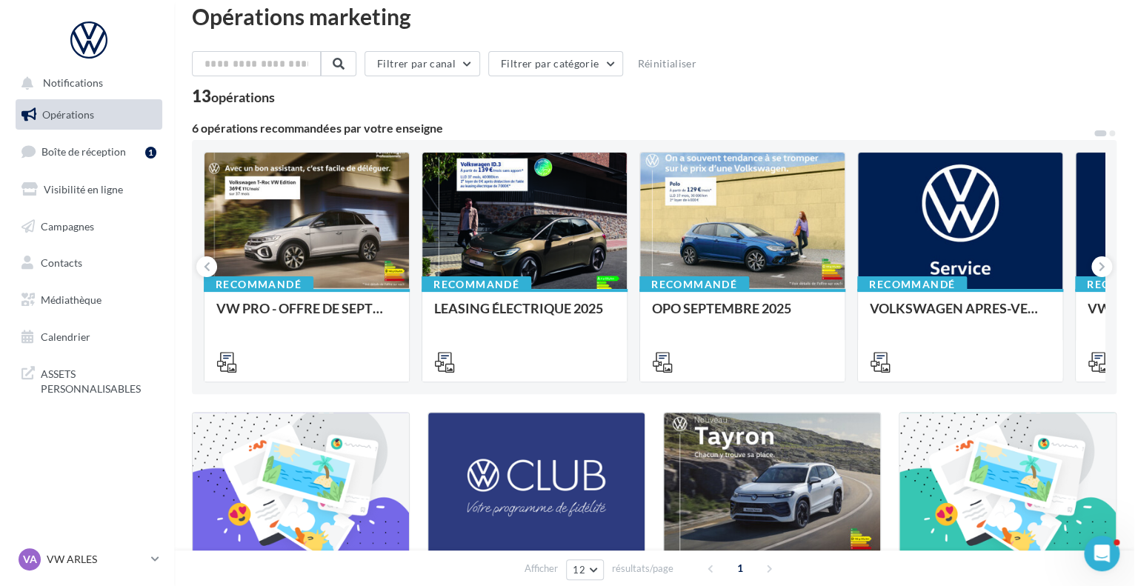
scroll to position [0, 0]
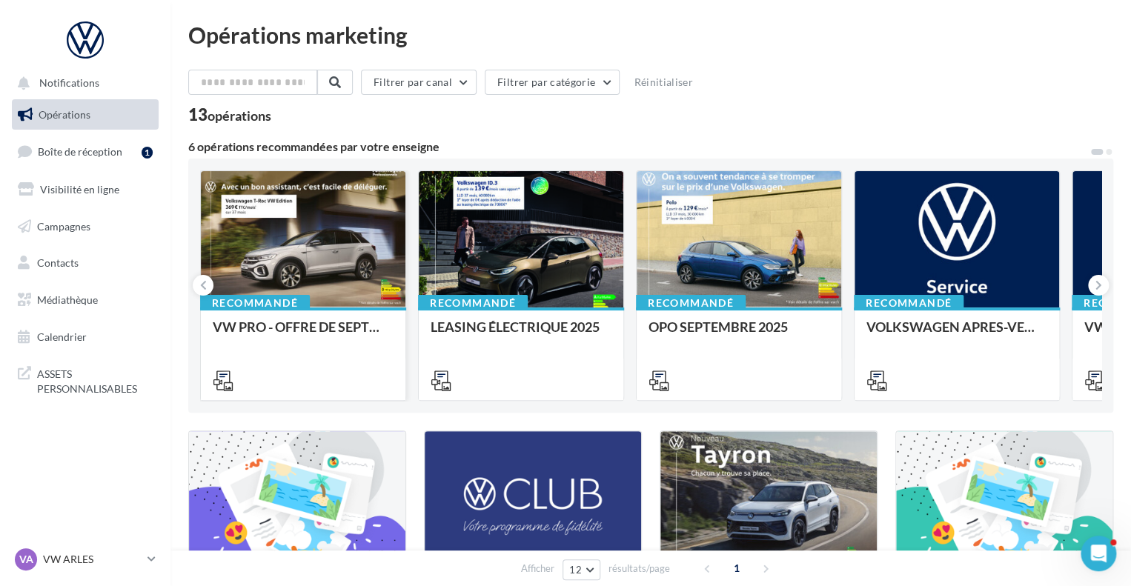
click at [316, 271] on div at bounding box center [303, 240] width 204 height 138
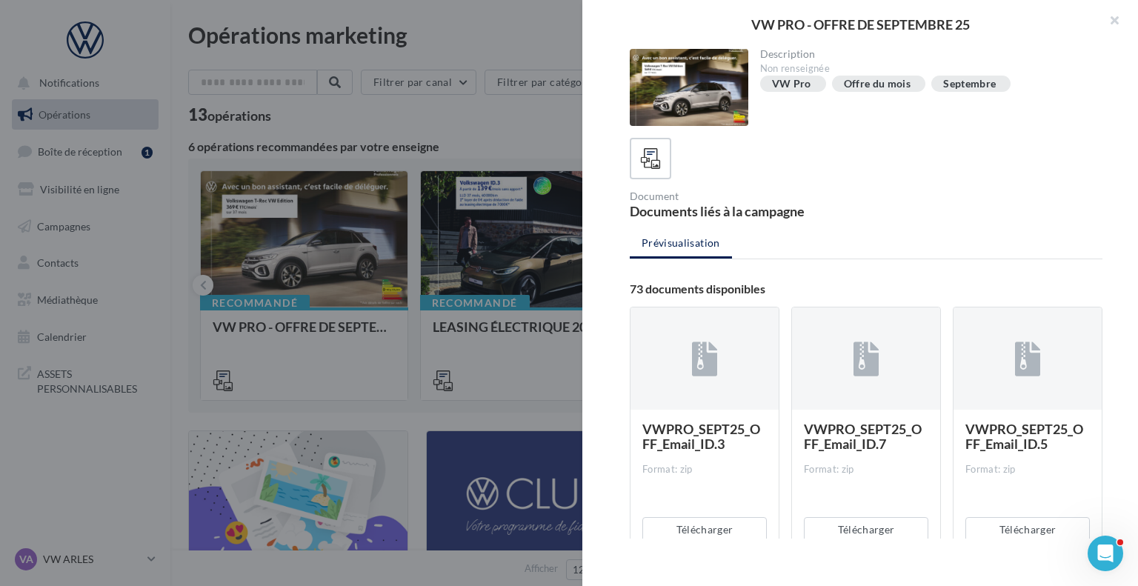
click at [709, 390] on div at bounding box center [704, 359] width 148 height 104
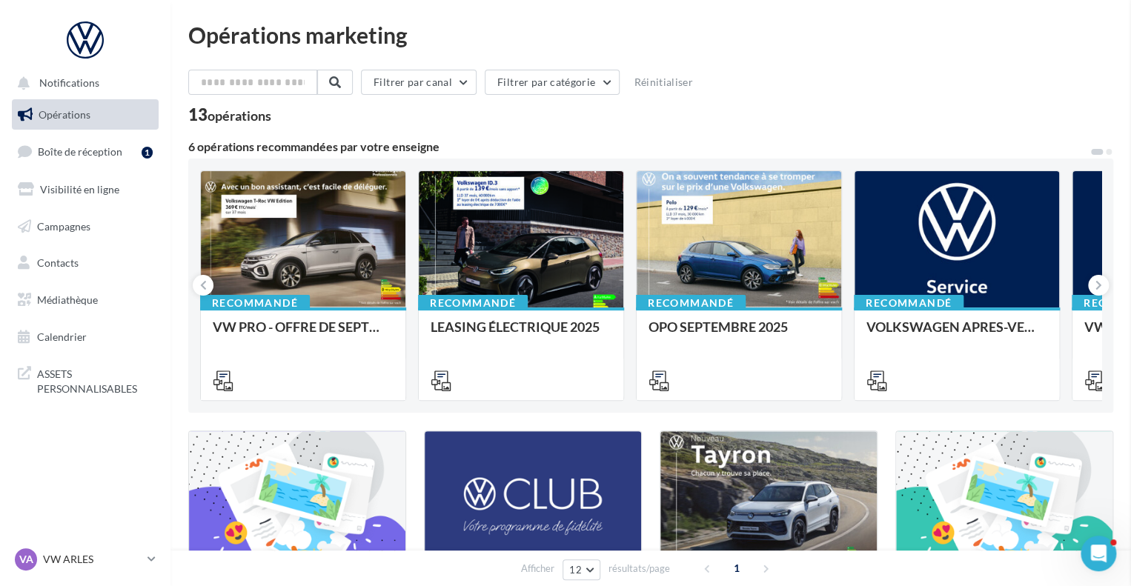
click at [519, 357] on div "LEASING ÉLECTRIQUE 2025" at bounding box center [520, 352] width 181 height 67
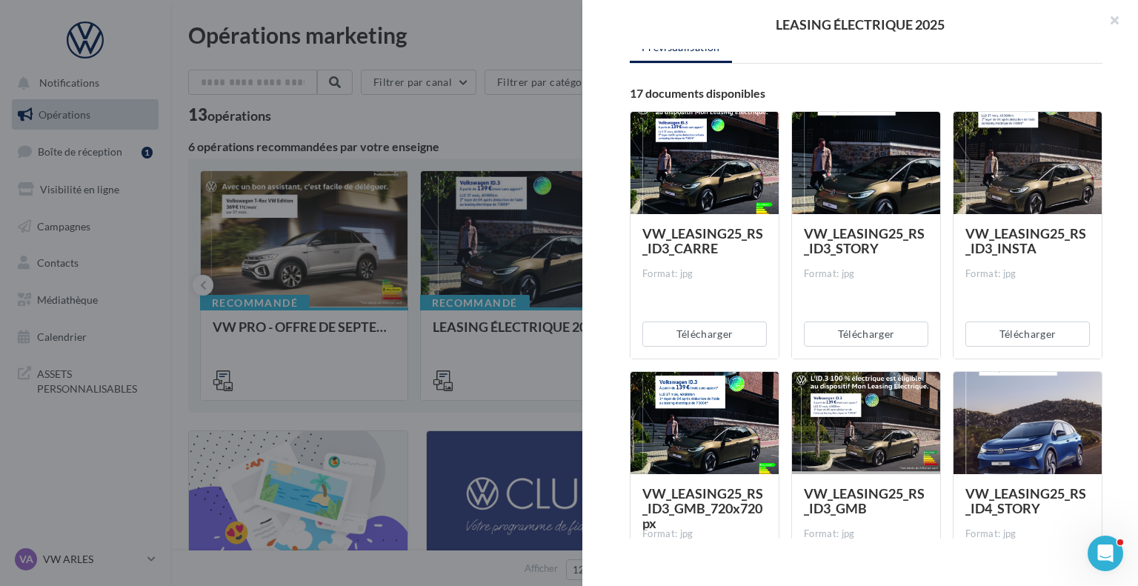
scroll to position [199, 0]
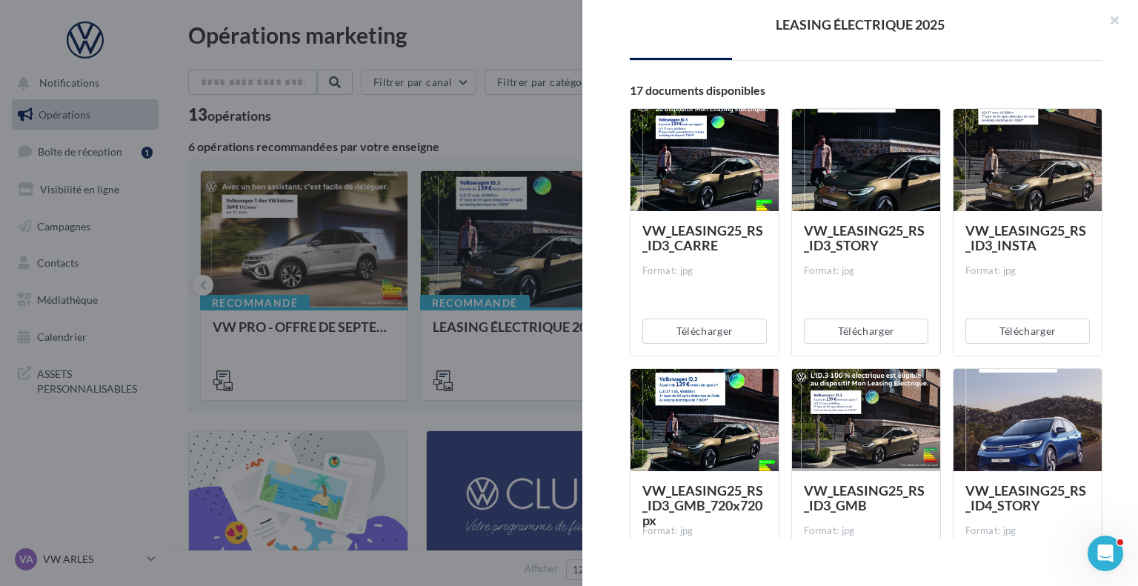
click at [702, 410] on div at bounding box center [704, 421] width 148 height 104
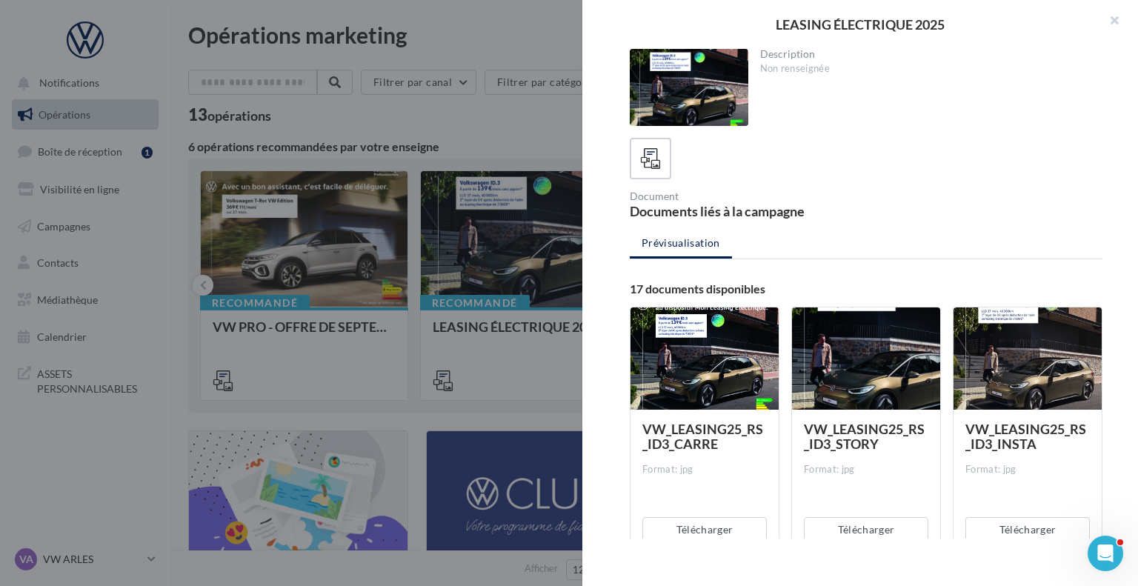
click at [699, 115] on div at bounding box center [689, 87] width 119 height 77
click at [655, 159] on icon at bounding box center [650, 158] width 21 height 21
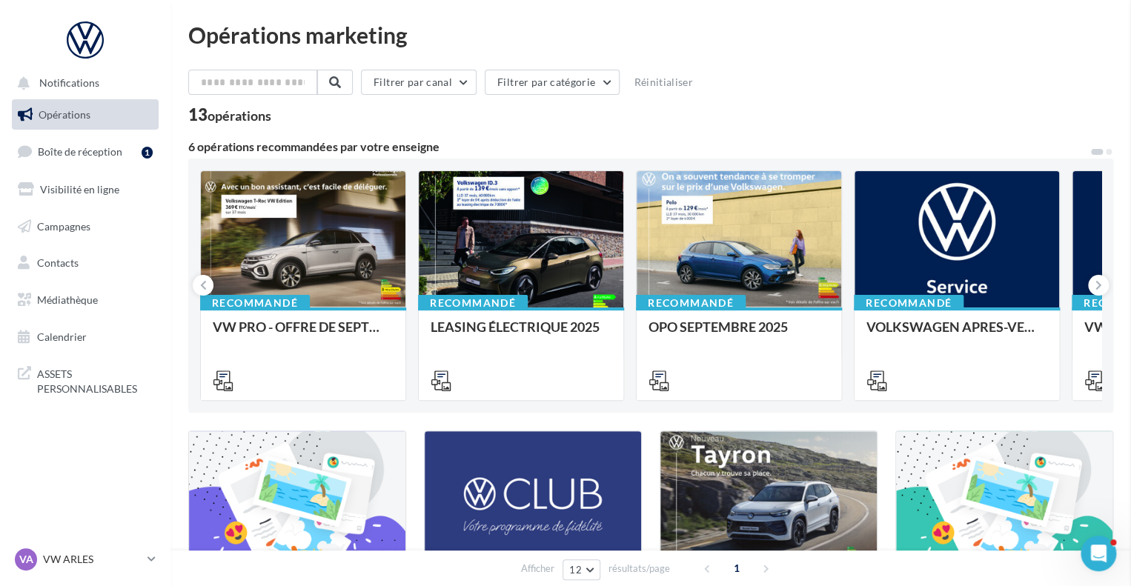
click at [705, 337] on div "OPO SEPTEMBRE 2025" at bounding box center [738, 334] width 181 height 30
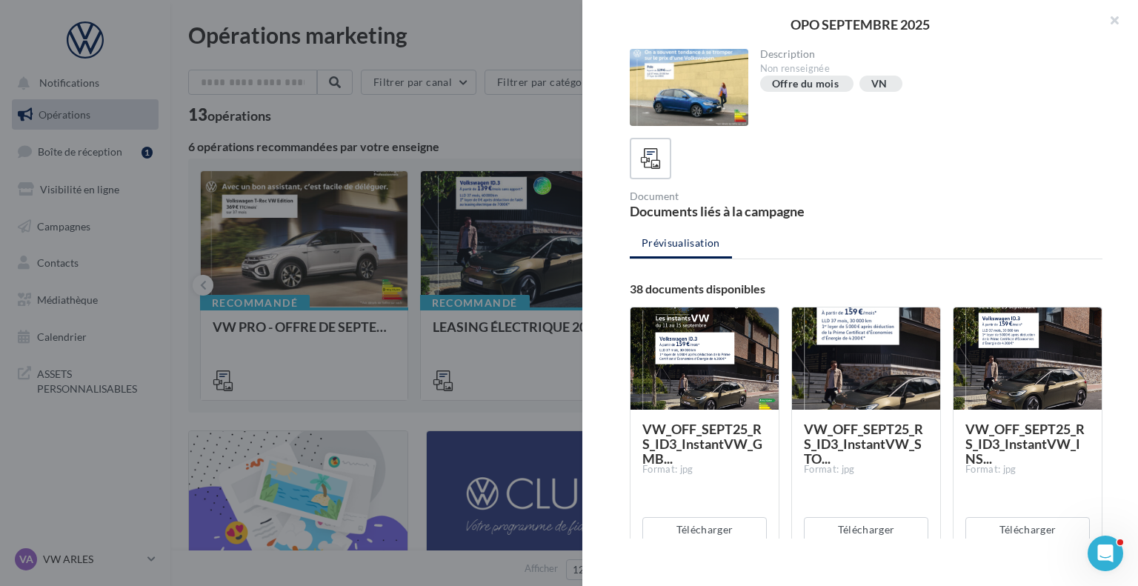
click at [706, 399] on div at bounding box center [704, 359] width 148 height 104
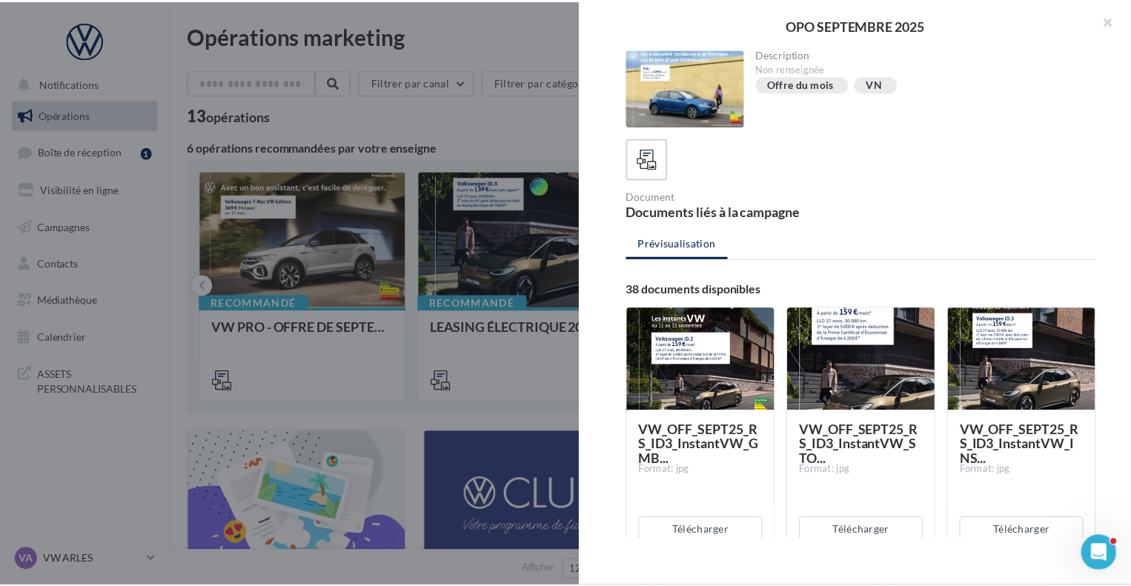
scroll to position [98, 0]
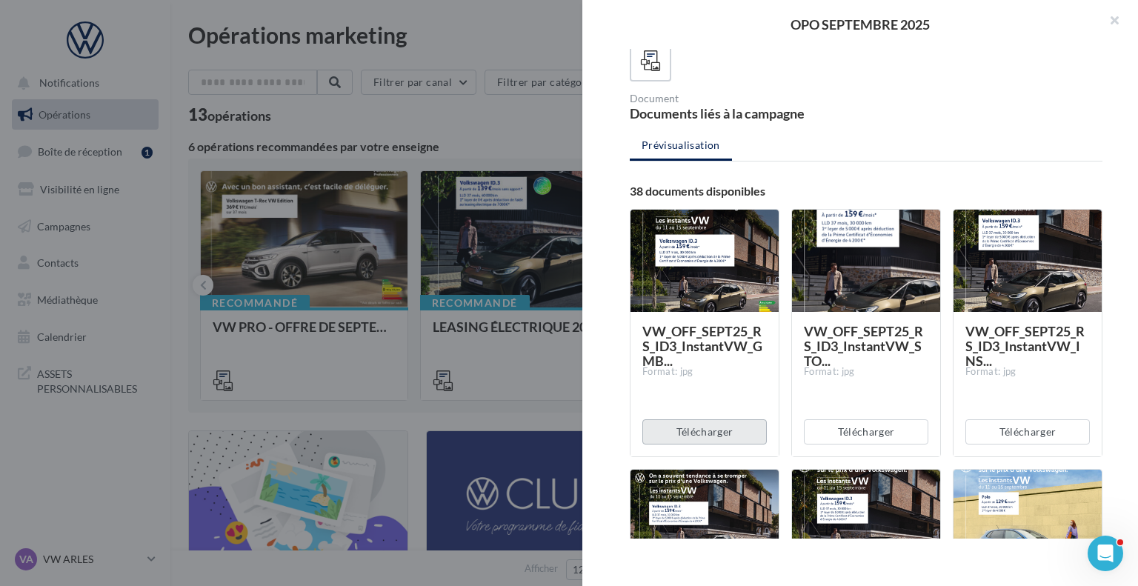
click at [707, 429] on button "Télécharger" at bounding box center [704, 431] width 124 height 25
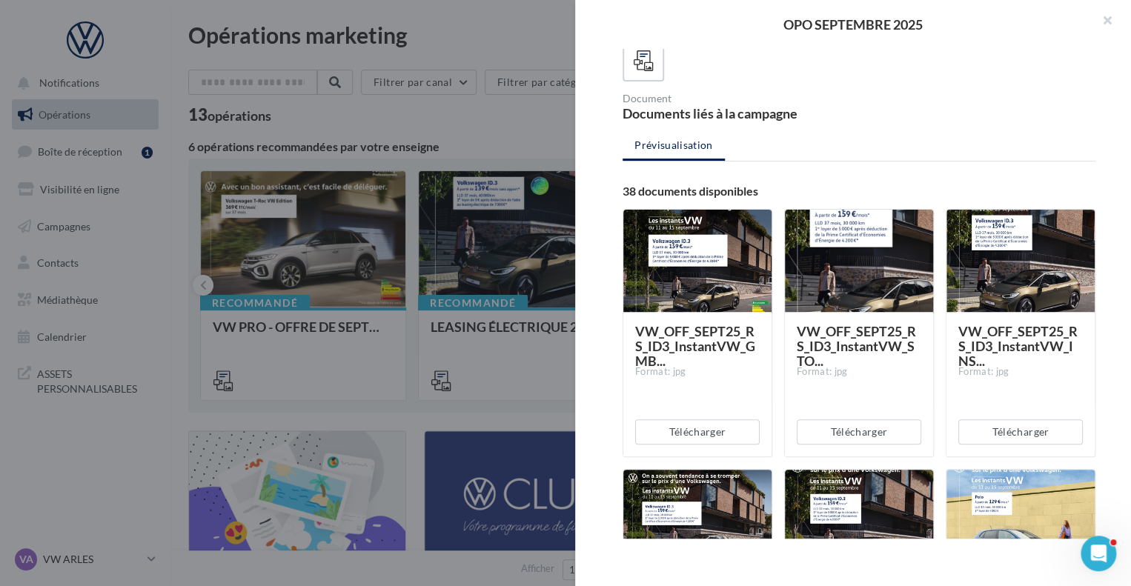
click at [499, 141] on div at bounding box center [565, 293] width 1131 height 586
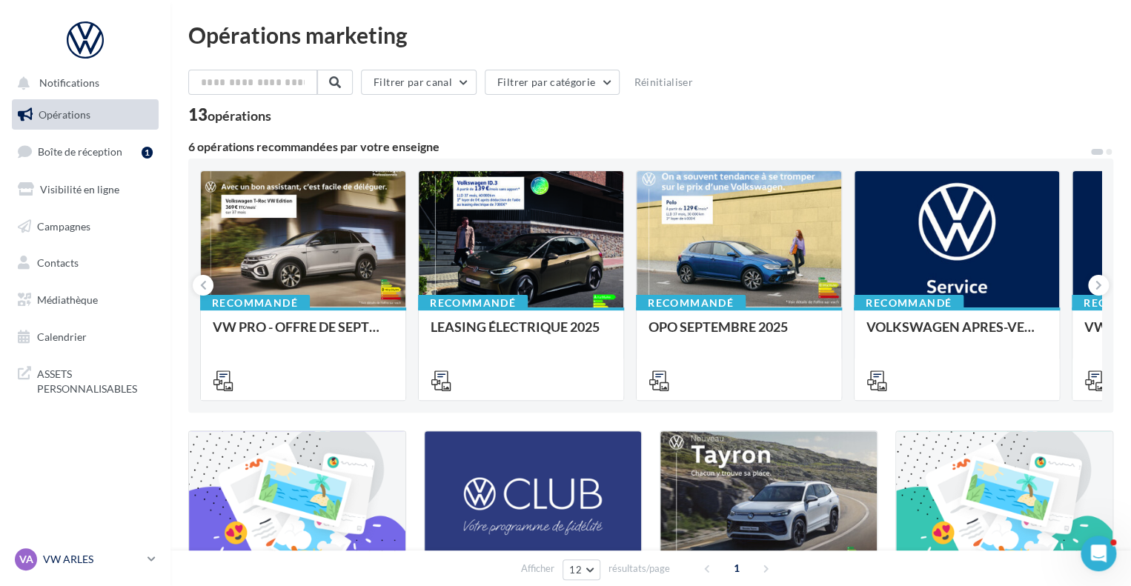
click at [144, 558] on link "VA VW ARLES vw-arl-pra" at bounding box center [85, 559] width 147 height 28
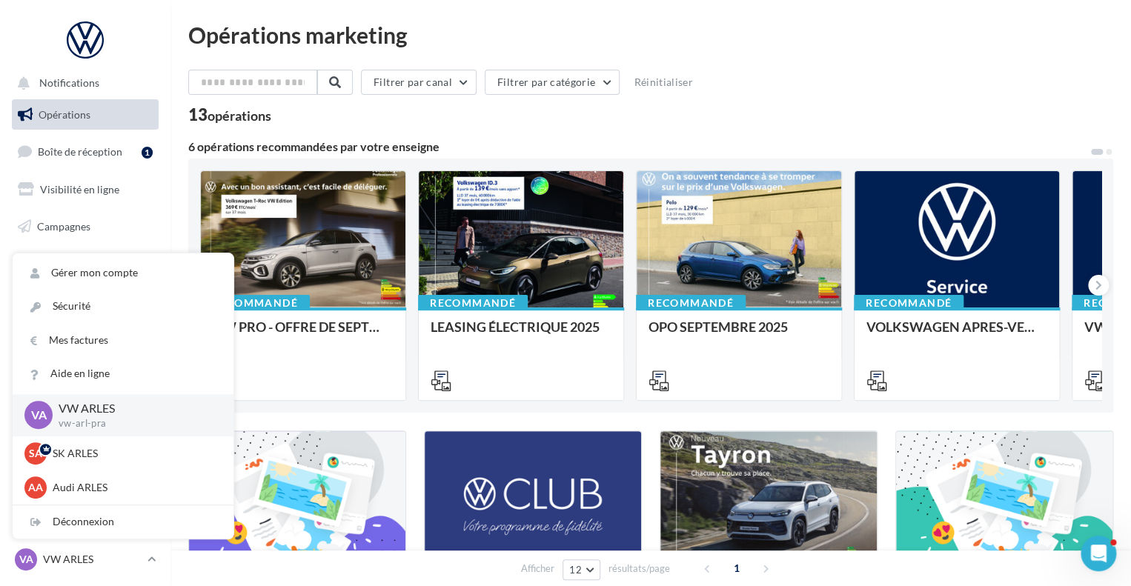
click at [842, 77] on div "Filtrer par canal Filtrer par catégorie Réinitialiser" at bounding box center [650, 85] width 925 height 31
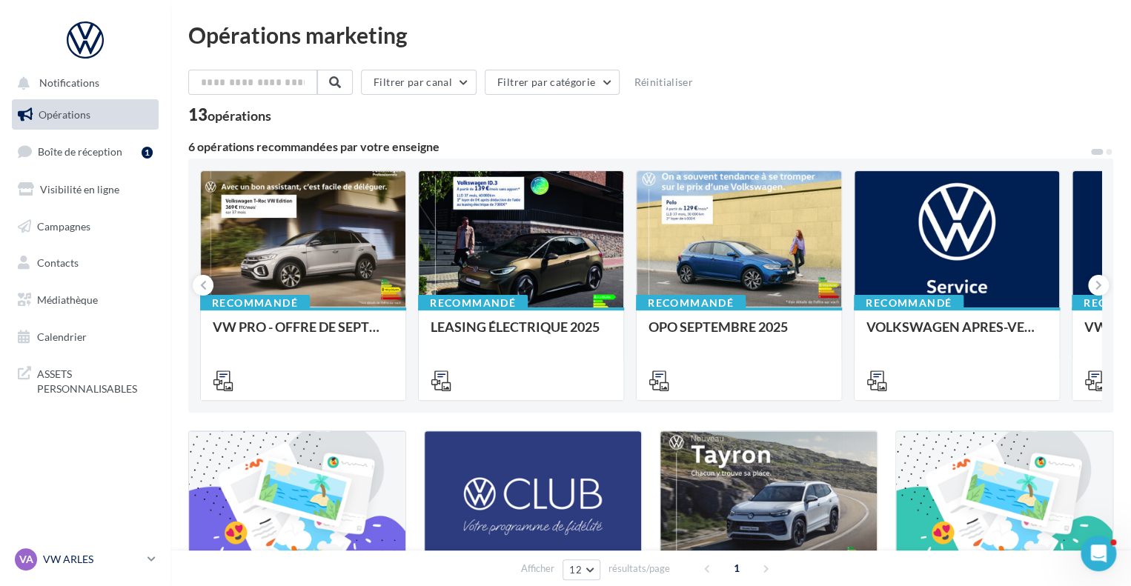
click at [144, 557] on link "VA VW ARLES vw-arl-pra" at bounding box center [85, 559] width 147 height 28
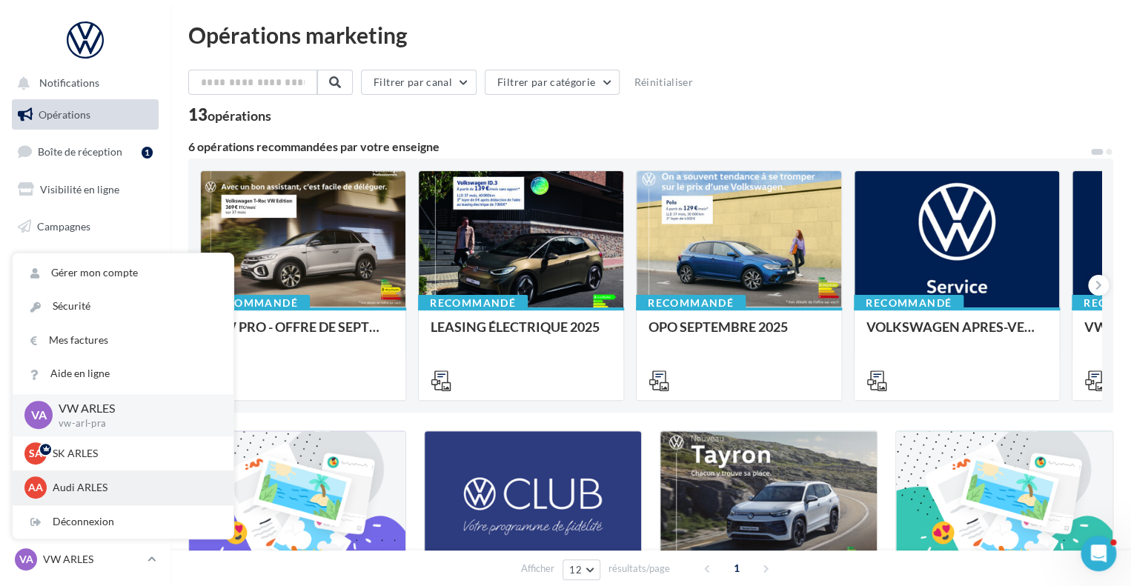
click at [93, 481] on p "Audi ARLES" at bounding box center [134, 487] width 163 height 15
